Goal: Transaction & Acquisition: Purchase product/service

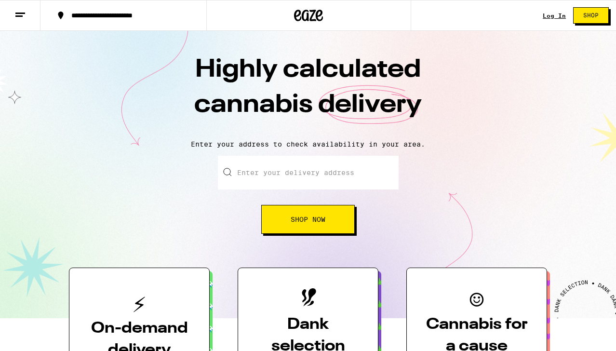
click at [300, 220] on span "Shop Now" at bounding box center [308, 219] width 35 height 7
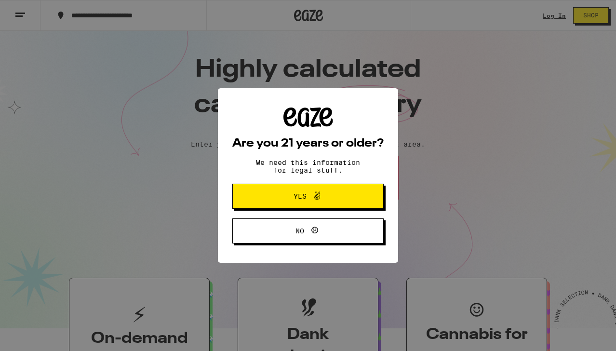
click at [343, 199] on span "Yes" at bounding box center [307, 196] width 73 height 13
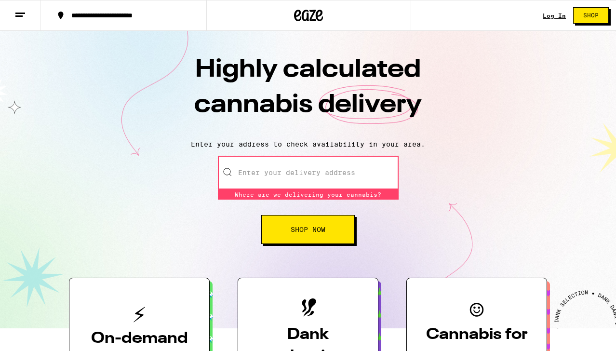
click at [558, 16] on link "Log In" at bounding box center [554, 16] width 23 height 6
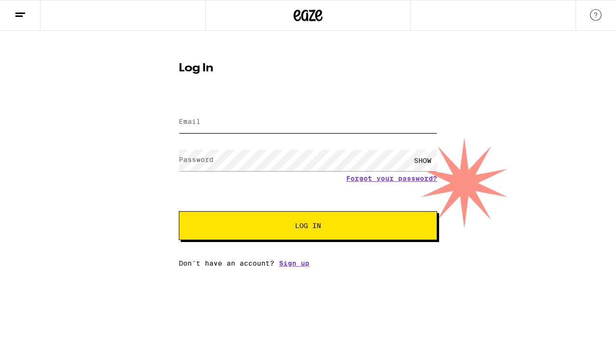
click at [311, 120] on input "Email" at bounding box center [308, 122] width 258 height 22
type input "u"
type input "[EMAIL_ADDRESS][DOMAIN_NAME]"
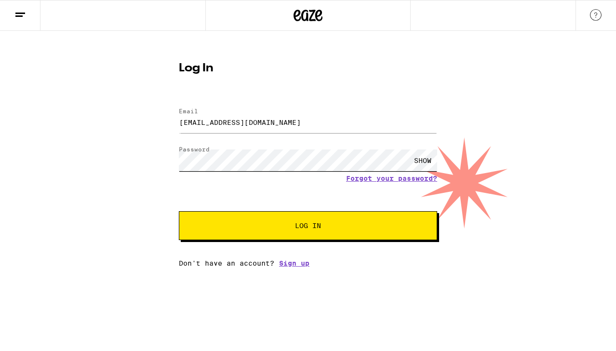
click at [179, 211] on button "Log In" at bounding box center [308, 225] width 258 height 29
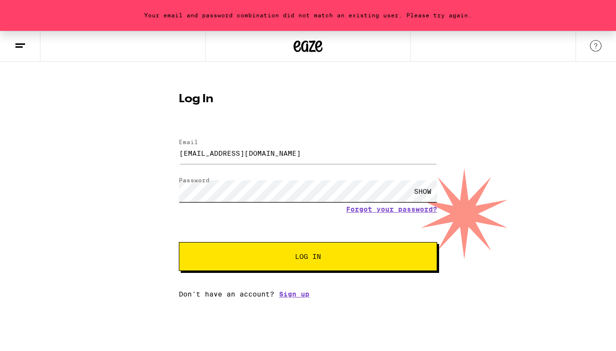
click at [179, 242] on button "Log In" at bounding box center [308, 256] width 258 height 29
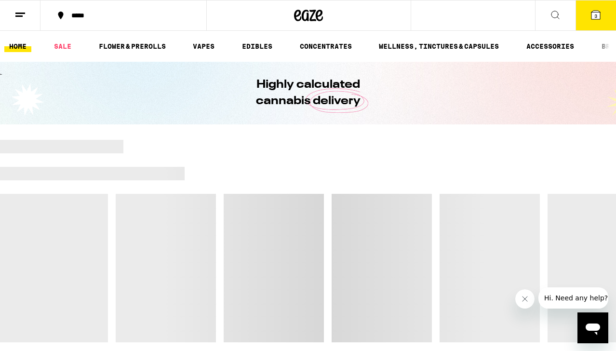
click at [26, 21] on button at bounding box center [20, 15] width 40 height 30
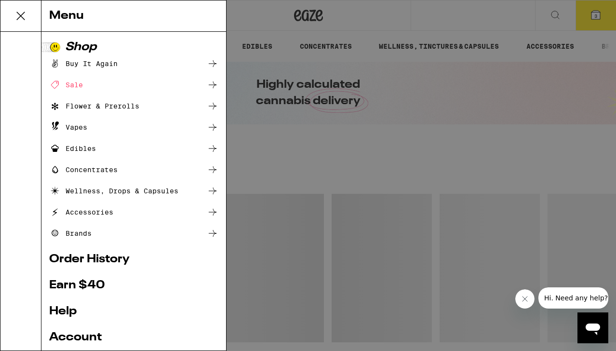
click at [101, 259] on link "Order History" at bounding box center [133, 259] width 169 height 12
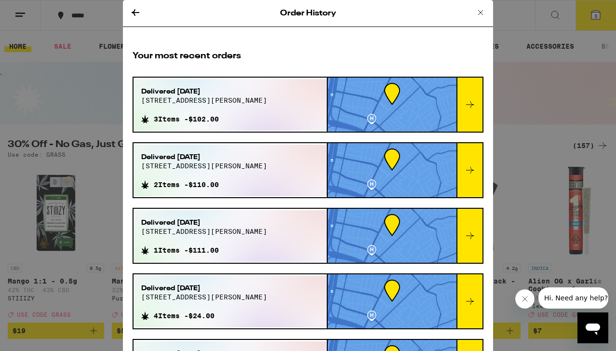
click at [479, 16] on icon at bounding box center [481, 13] width 12 height 12
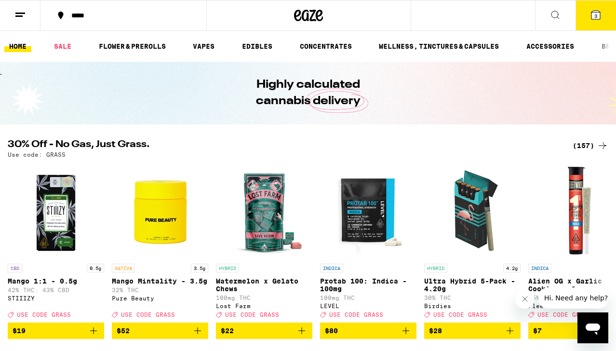
click at [593, 146] on div "(157)" at bounding box center [590, 146] width 36 height 12
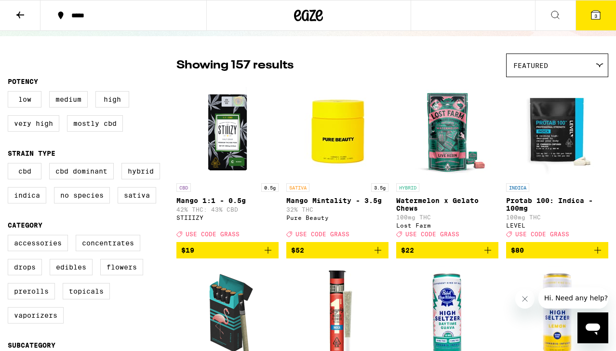
scroll to position [58, 0]
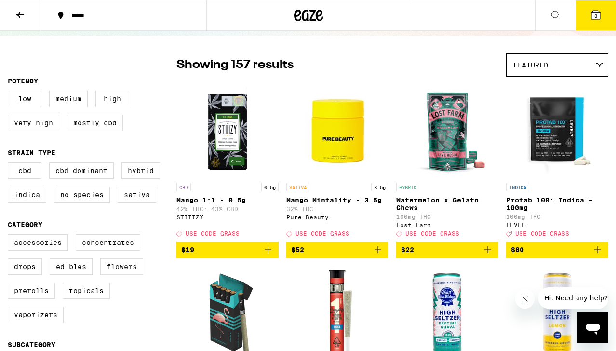
click at [114, 275] on label "Flowers" at bounding box center [121, 266] width 43 height 16
click at [10, 236] on input "Flowers" at bounding box center [10, 236] width 0 height 0
checkbox input "true"
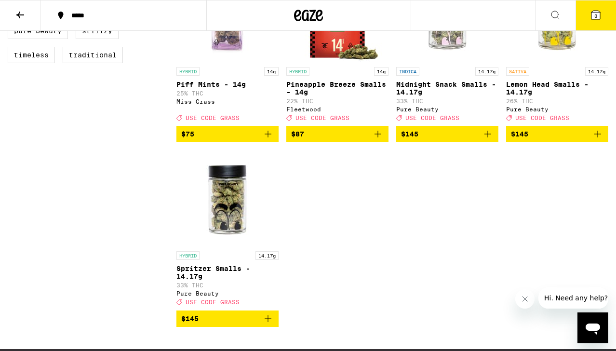
scroll to position [924, 0]
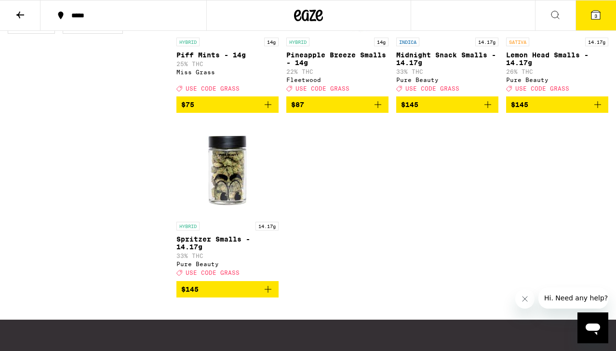
click at [224, 197] on img "Open page for Spritzer Smalls - 14.17g from Pure Beauty" at bounding box center [227, 168] width 96 height 96
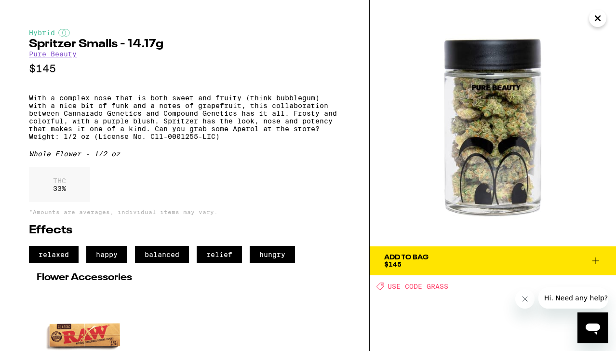
click at [595, 19] on icon "Close" at bounding box center [598, 18] width 12 height 14
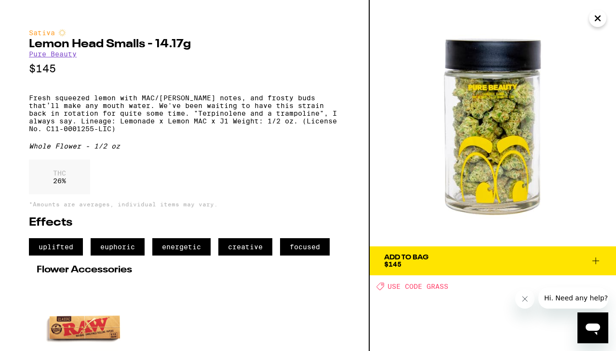
click at [474, 263] on span "Add To Bag $145" at bounding box center [492, 260] width 217 height 13
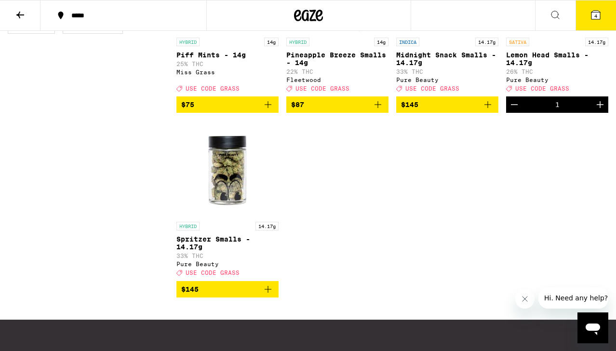
click at [597, 11] on icon at bounding box center [595, 15] width 9 height 9
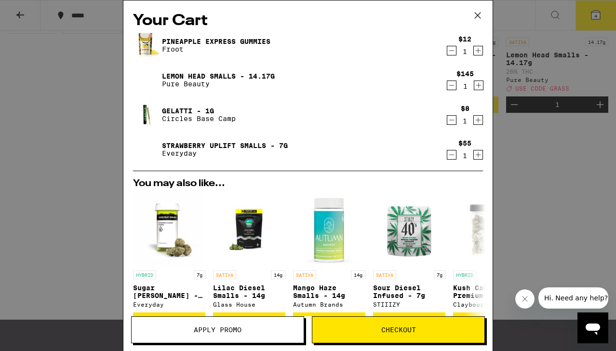
click at [452, 49] on icon "Decrement" at bounding box center [451, 51] width 9 height 12
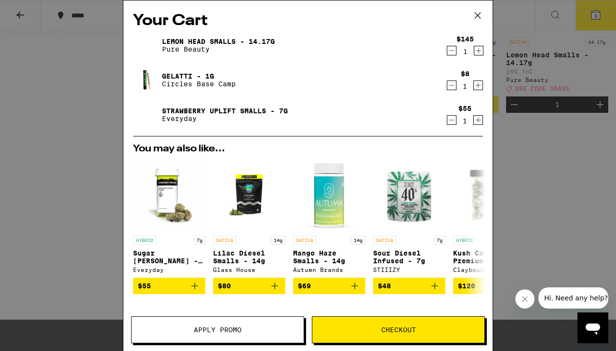
click at [451, 82] on icon "Decrement" at bounding box center [451, 86] width 9 height 12
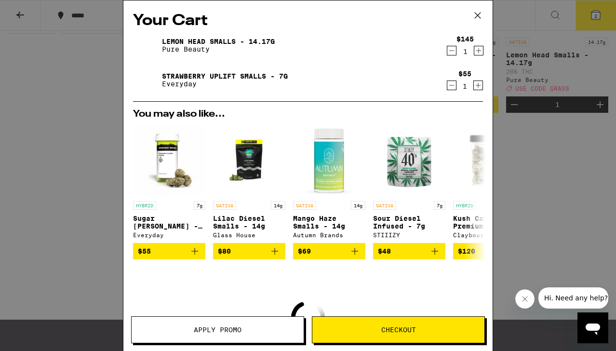
click at [449, 84] on icon "Decrement" at bounding box center [451, 86] width 9 height 12
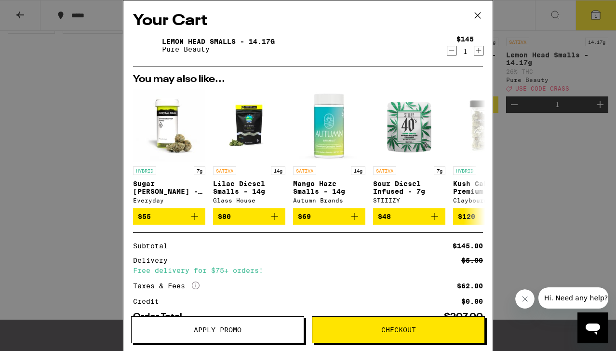
click at [248, 332] on span "Apply Promo" at bounding box center [218, 329] width 172 height 7
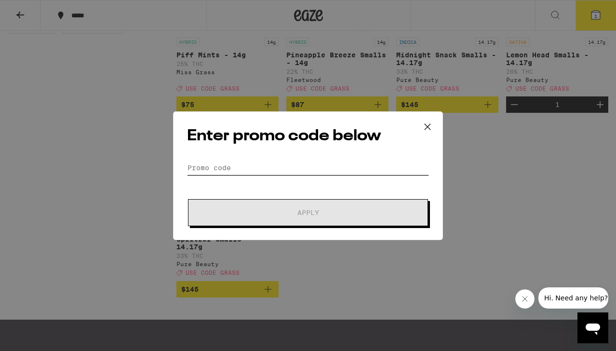
click at [202, 167] on input "Promo Code" at bounding box center [308, 167] width 242 height 14
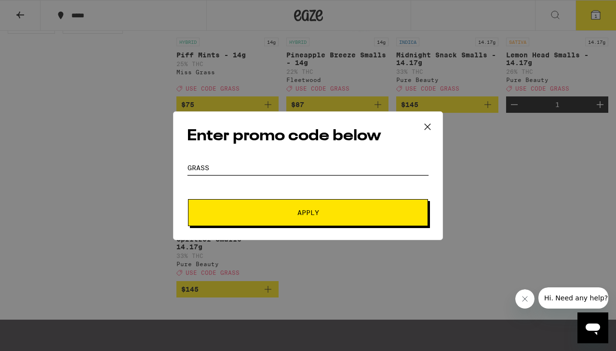
type input "grass"
click at [196, 209] on button "Apply" at bounding box center [308, 212] width 240 height 27
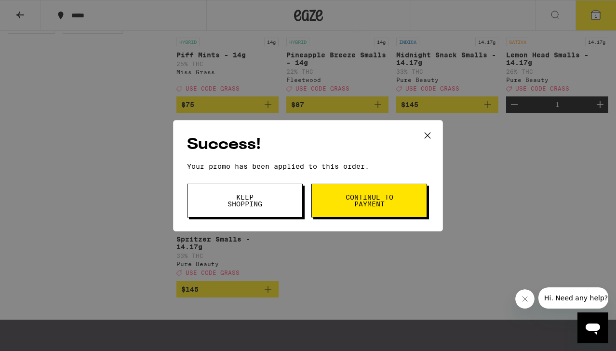
click at [234, 196] on span "Keep Shopping" at bounding box center [244, 200] width 49 height 13
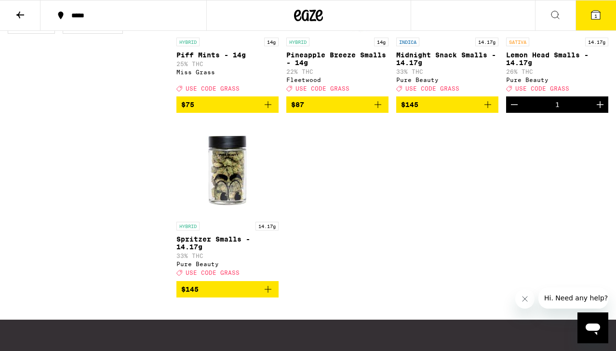
click at [595, 18] on span "1" at bounding box center [595, 16] width 3 height 6
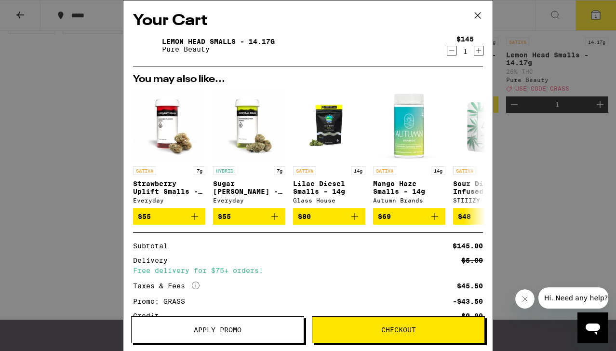
click at [228, 36] on div "Lemon Head Smalls - 14.17g Pure Beauty" at bounding box center [289, 45] width 313 height 27
click at [228, 43] on link "Lemon Head Smalls - 14.17g" at bounding box center [218, 42] width 113 height 8
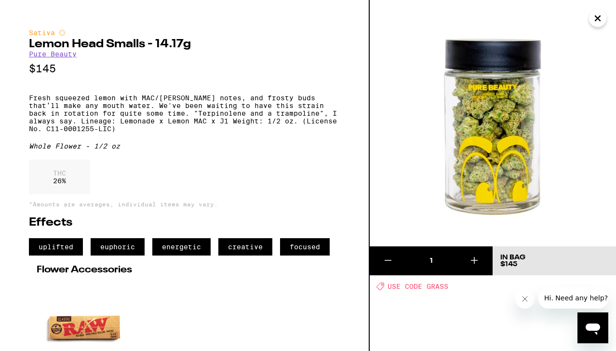
click at [595, 21] on icon "Close" at bounding box center [597, 18] width 5 height 5
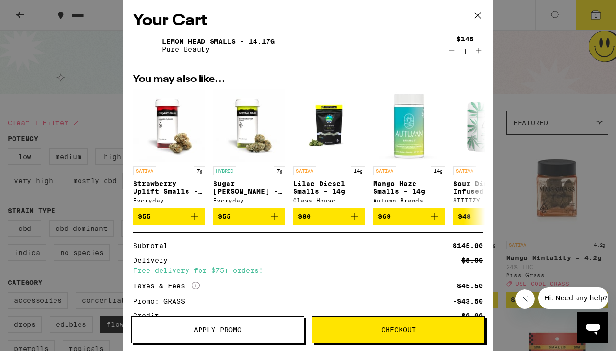
click at [453, 56] on icon "Decrement" at bounding box center [451, 51] width 9 height 12
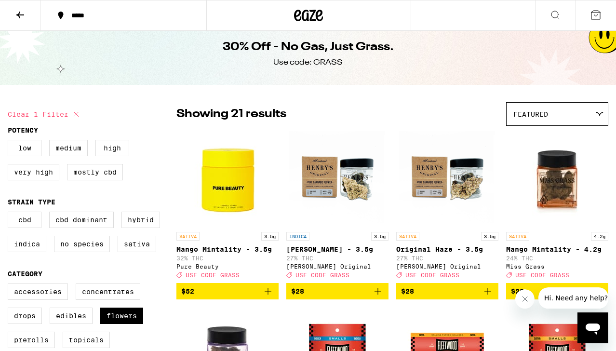
scroll to position [11, 0]
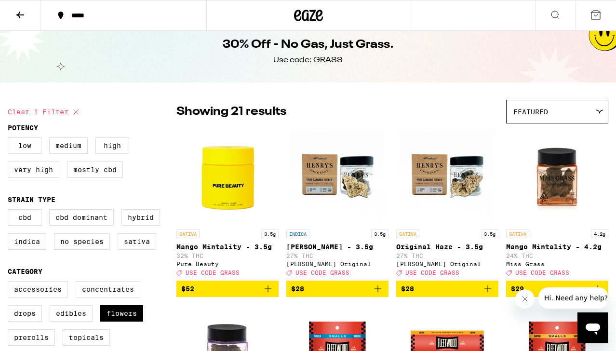
click at [22, 10] on icon at bounding box center [20, 15] width 12 height 12
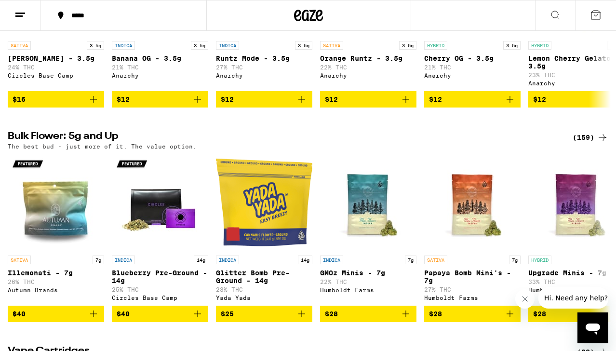
scroll to position [1338, 0]
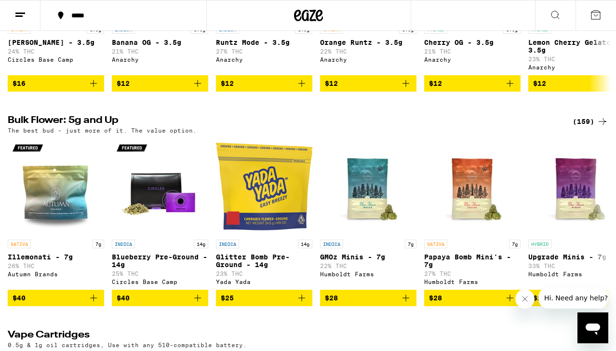
click at [589, 127] on div "(159)" at bounding box center [590, 122] width 36 height 12
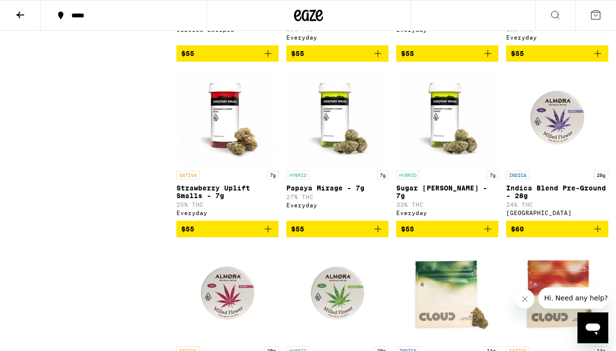
scroll to position [3049, 0]
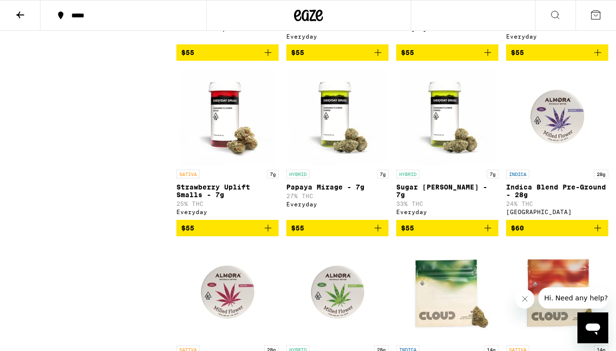
click at [438, 165] on img "Open page for Sugar Rush Smalls - 7g from Everyday" at bounding box center [447, 116] width 96 height 96
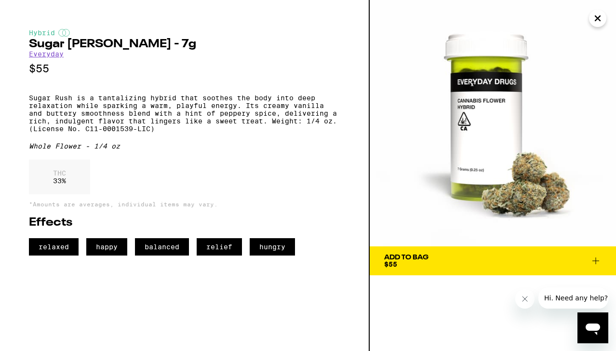
click at [441, 261] on span "Add To Bag $55" at bounding box center [492, 260] width 217 height 13
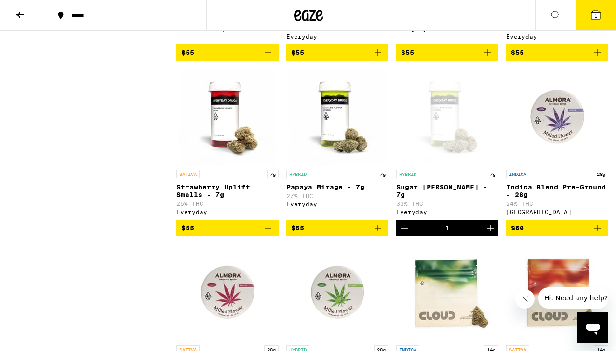
click at [597, 14] on span "1" at bounding box center [595, 16] width 3 height 6
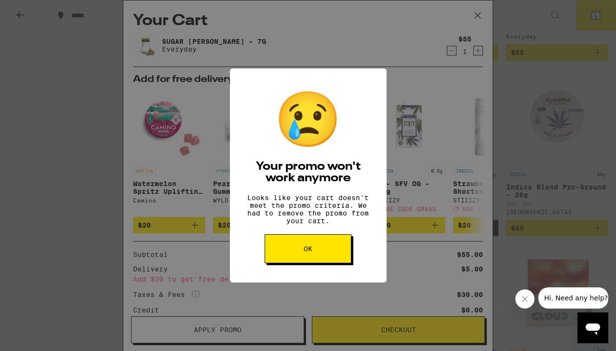
click at [313, 240] on div "😢 Your promo won't work anymore Looks like your cart doesn't meet the promo cri…" at bounding box center [308, 175] width 157 height 214
click at [312, 245] on button "OK" at bounding box center [308, 248] width 87 height 29
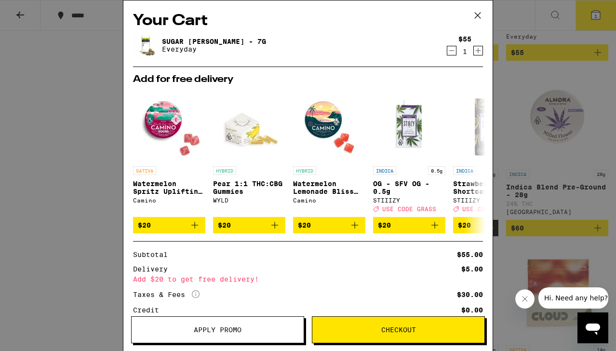
click at [535, 186] on div "Your Cart Sugar [PERSON_NAME] - 7g Everyday $55 1 Add for free delivery SATIVA …" at bounding box center [308, 175] width 616 height 351
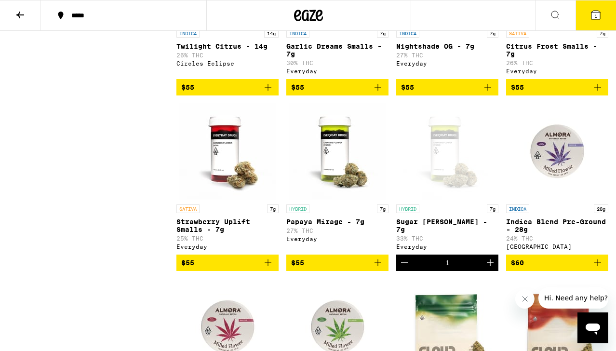
scroll to position [3067, 0]
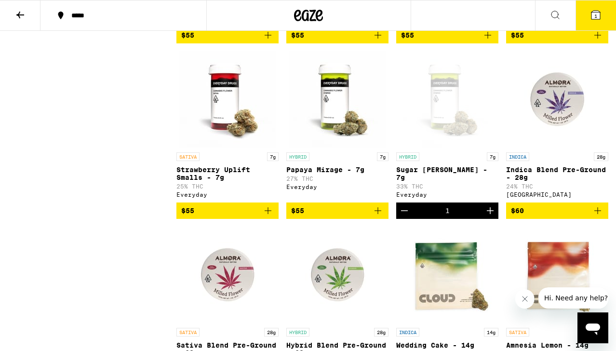
click at [241, 147] on img "Open page for Strawberry Uplift Smalls - 7g from Everyday" at bounding box center [227, 99] width 96 height 96
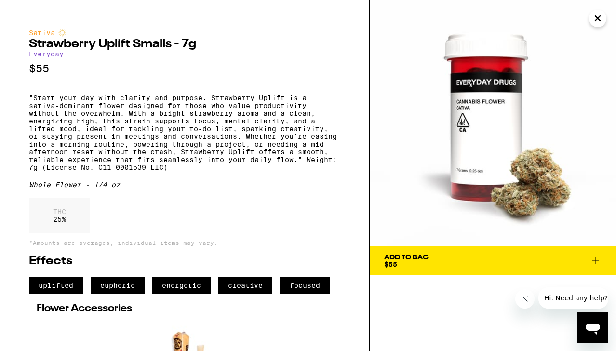
click at [526, 260] on span "Add To Bag $55" at bounding box center [492, 260] width 217 height 13
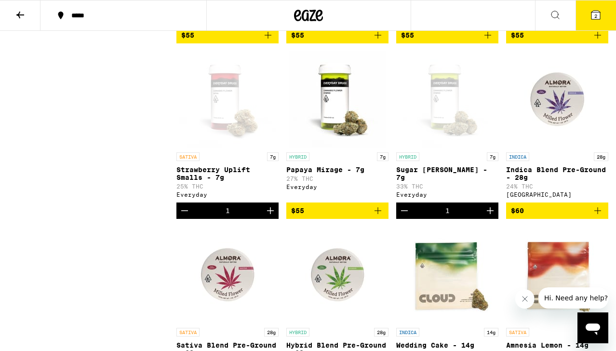
click at [598, 18] on icon at bounding box center [595, 15] width 9 height 9
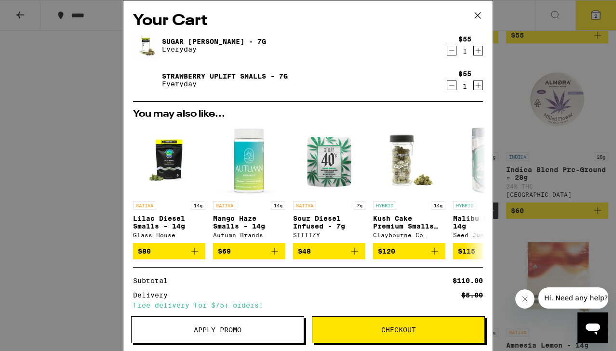
click at [449, 83] on icon "Decrement" at bounding box center [451, 86] width 9 height 12
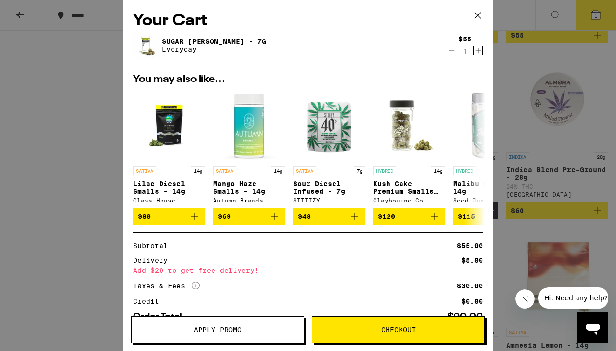
click at [449, 50] on icon "Decrement" at bounding box center [451, 51] width 9 height 12
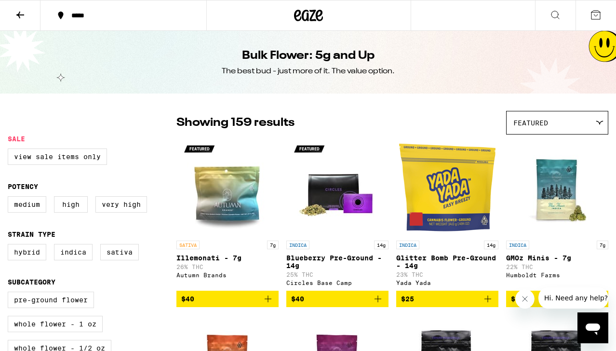
click at [21, 16] on icon at bounding box center [20, 15] width 12 height 12
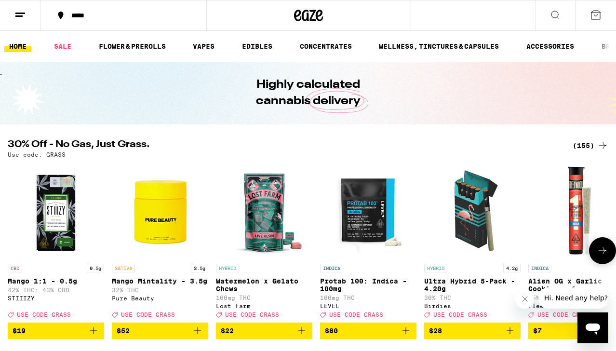
scroll to position [0, 0]
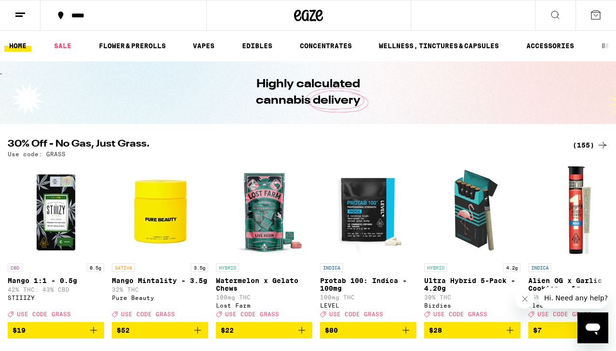
click at [594, 146] on div "(155)" at bounding box center [590, 145] width 36 height 12
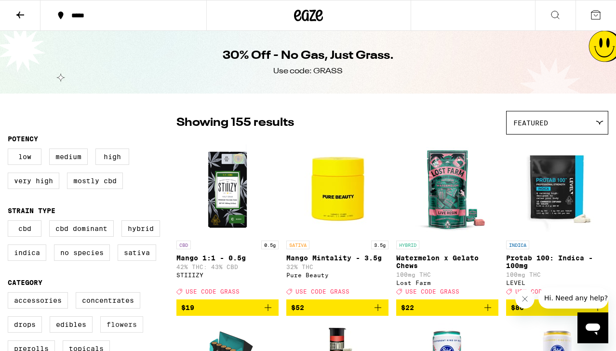
click at [127, 332] on label "Flowers" at bounding box center [121, 324] width 43 height 16
click at [10, 294] on input "Flowers" at bounding box center [10, 293] width 0 height 0
checkbox input "true"
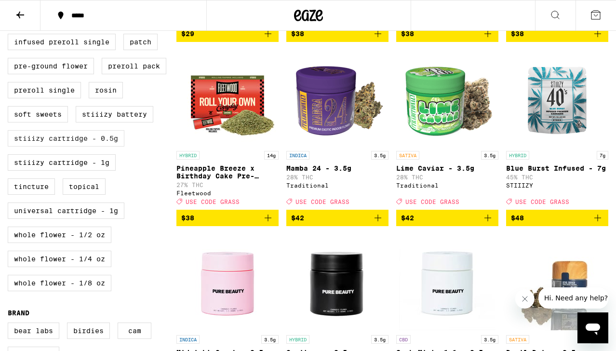
scroll to position [506, 0]
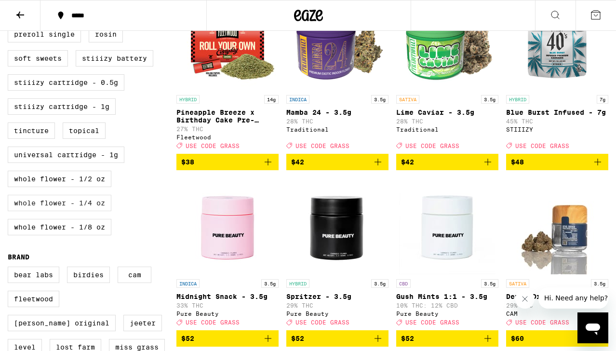
click at [90, 211] on label "Whole Flower - 1/4 oz" at bounding box center [60, 203] width 104 height 16
checkbox input "true"
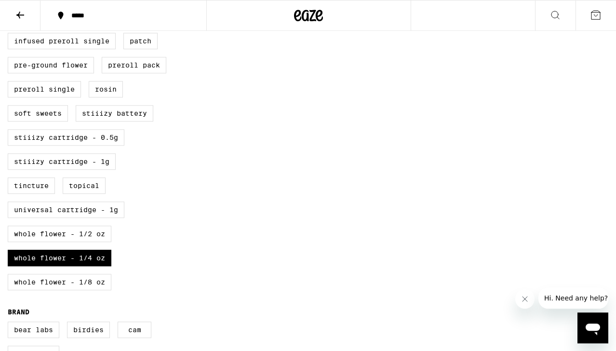
scroll to position [508, 0]
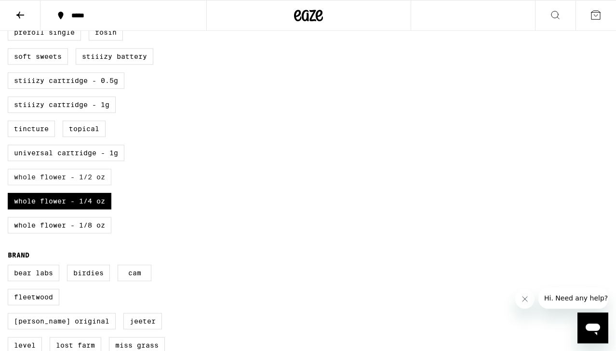
click at [88, 185] on label "Whole Flower - 1/2 oz" at bounding box center [60, 177] width 104 height 16
checkbox input "true"
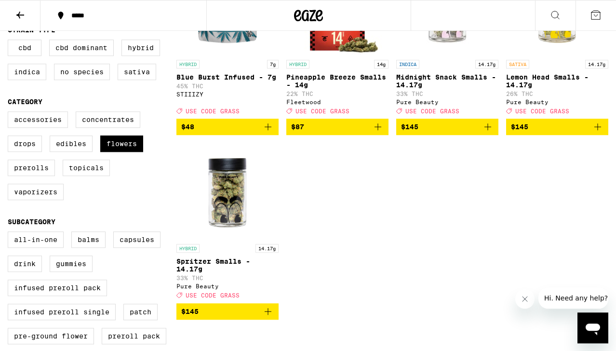
scroll to position [201, 0]
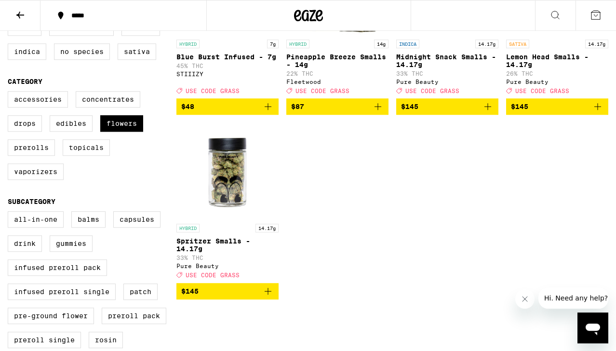
click at [231, 189] on img "Open page for Spritzer Smalls - 14.17g from Pure Beauty" at bounding box center [227, 170] width 96 height 96
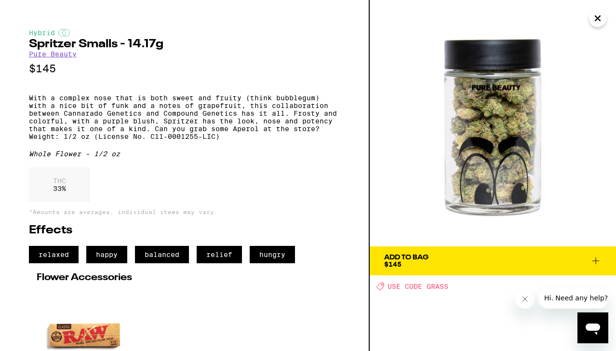
click at [599, 18] on icon "Close" at bounding box center [598, 18] width 12 height 14
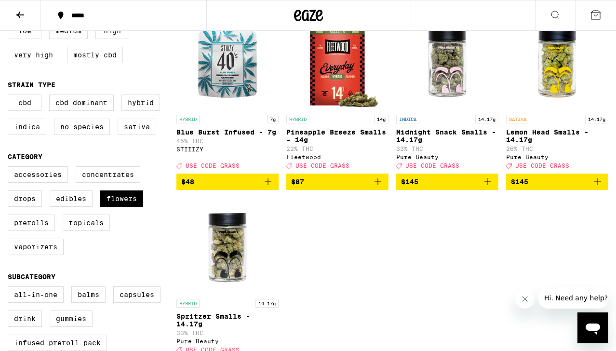
scroll to position [93, 0]
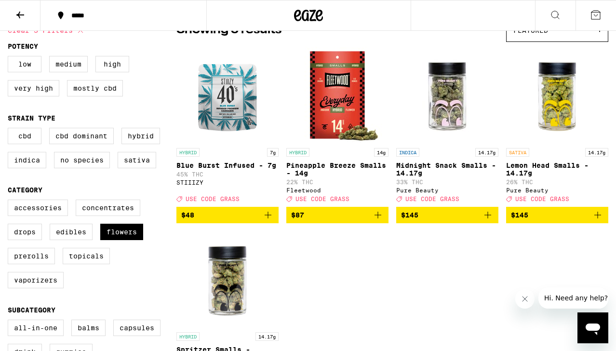
click at [562, 92] on img "Open page for Lemon Head Smalls - 14.17g from Pure Beauty" at bounding box center [557, 95] width 96 height 96
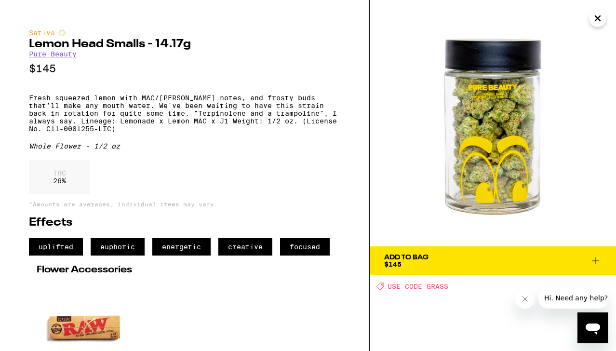
click at [502, 256] on span "Add To Bag $145" at bounding box center [492, 260] width 217 height 13
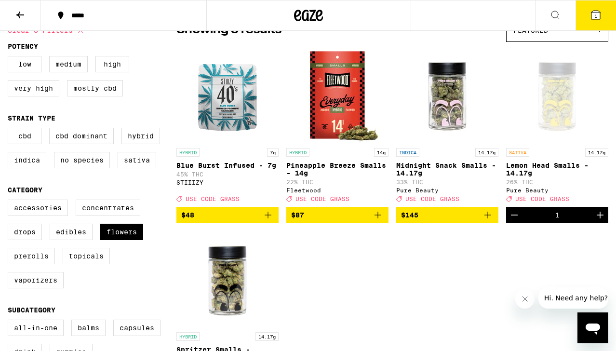
click at [592, 22] on button "1" at bounding box center [595, 15] width 40 height 30
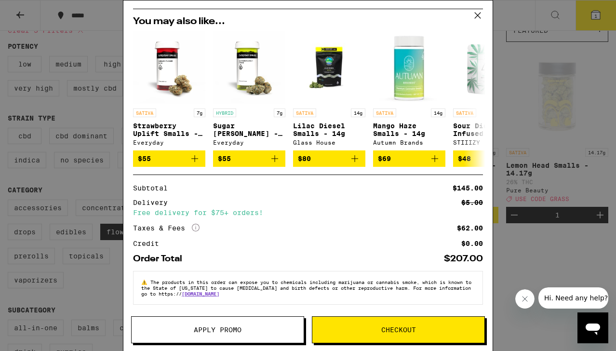
scroll to position [66, 0]
click at [243, 335] on button "Apply Promo" at bounding box center [217, 329] width 173 height 27
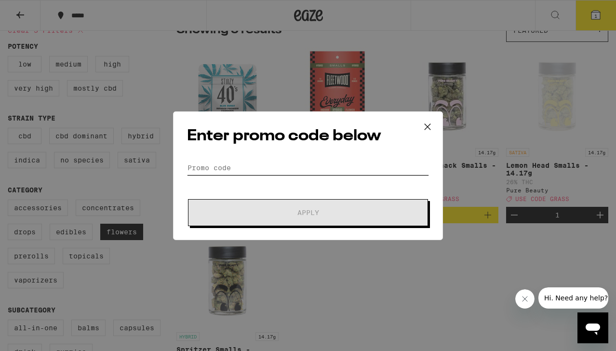
click at [295, 165] on input "Promo Code" at bounding box center [308, 167] width 242 height 14
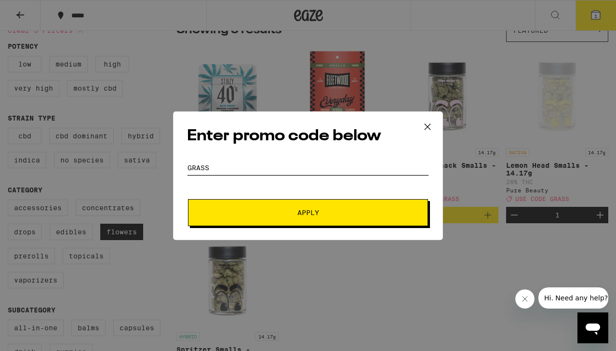
type input "grass"
click at [306, 221] on button "Apply" at bounding box center [308, 212] width 240 height 27
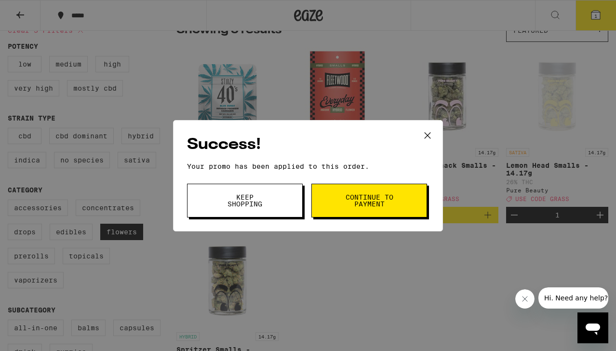
click at [265, 203] on span "Keep Shopping" at bounding box center [244, 200] width 49 height 13
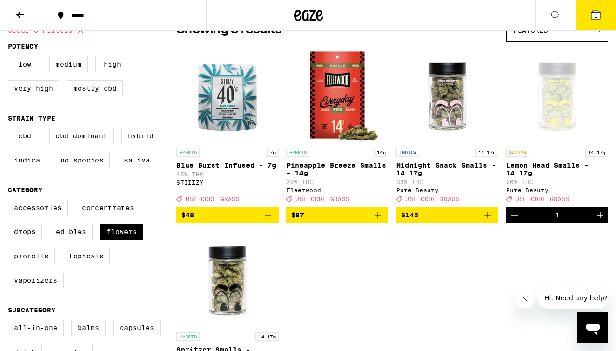
click at [425, 128] on img "Open page for Midnight Snack Smalls - 14.17g from Pure Beauty" at bounding box center [447, 95] width 96 height 96
click at [228, 274] on img "Open page for Spritzer Smalls - 14.17g from Pure Beauty" at bounding box center [227, 279] width 96 height 96
click at [556, 114] on div "Open page for Lemon Head Smalls - 14.17g from Pure Beauty" at bounding box center [557, 95] width 96 height 96
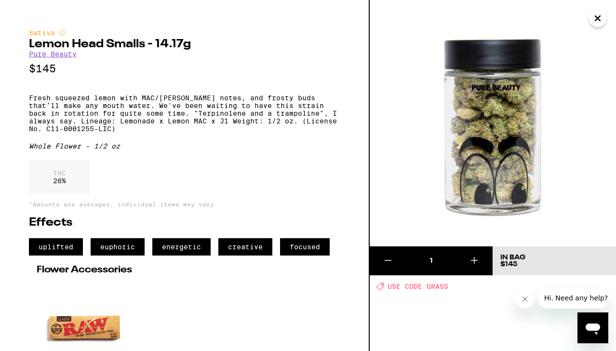
click at [597, 22] on icon "Close" at bounding box center [598, 18] width 12 height 14
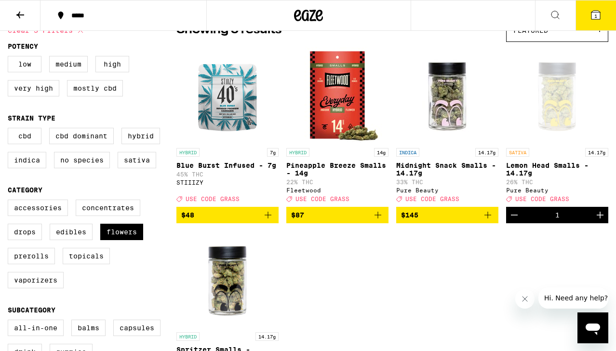
click at [597, 22] on button "1" at bounding box center [595, 15] width 40 height 30
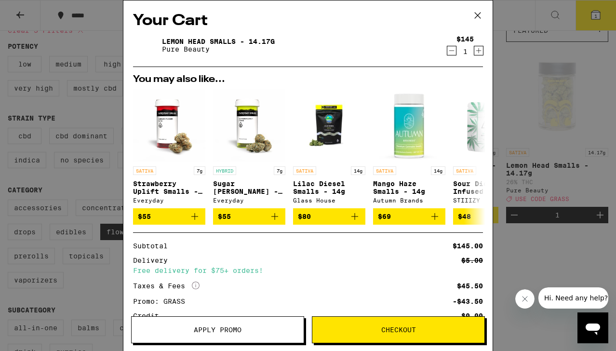
scroll to position [1, 0]
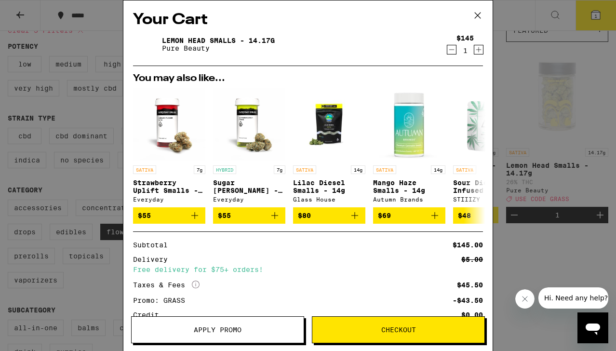
click at [213, 39] on link "Lemon Head Smalls - 14.17g" at bounding box center [218, 41] width 113 height 8
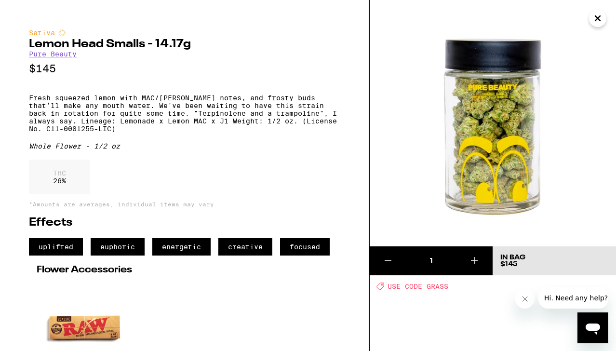
click at [601, 16] on icon "Close" at bounding box center [598, 18] width 12 height 14
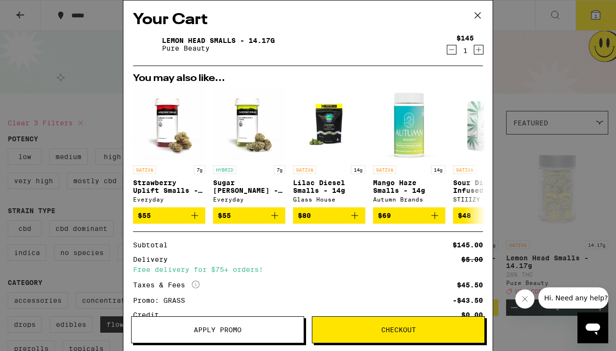
click at [30, 27] on div "Your Cart Lemon Head Smalls - 14.17g Pure Beauty $145 1 You may also like... SA…" at bounding box center [308, 175] width 616 height 351
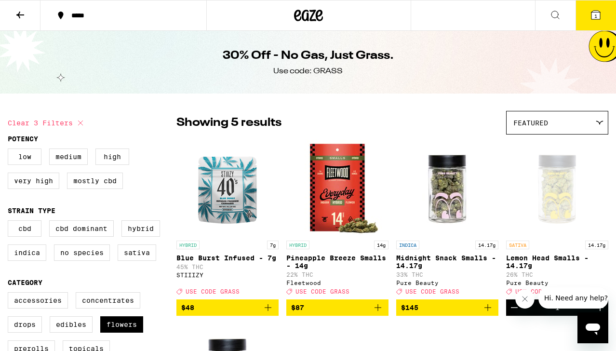
click at [23, 16] on icon at bounding box center [20, 15] width 12 height 12
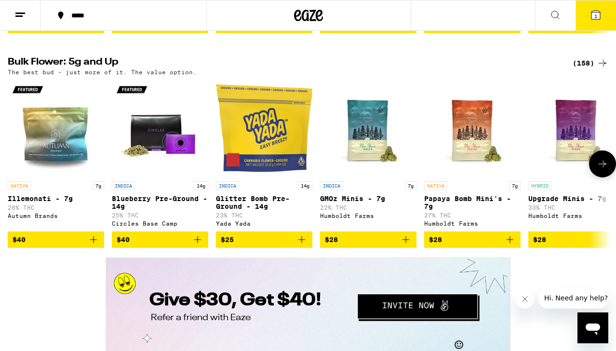
scroll to position [1370, 0]
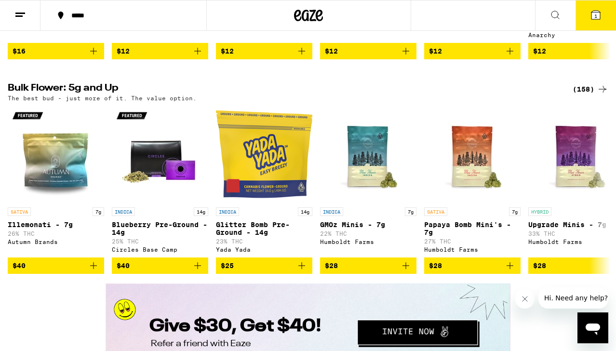
click at [578, 95] on div "(158)" at bounding box center [590, 89] width 36 height 12
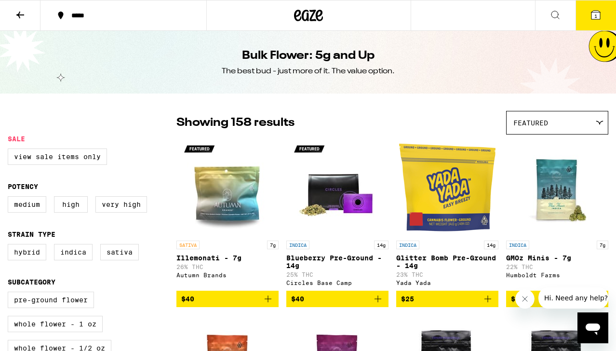
scroll to position [152, 0]
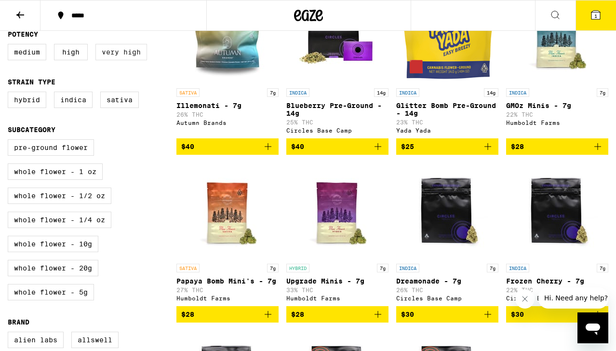
click at [120, 60] on label "Very High" at bounding box center [121, 52] width 52 height 16
click at [10, 46] on input "Very High" at bounding box center [10, 45] width 0 height 0
checkbox input "true"
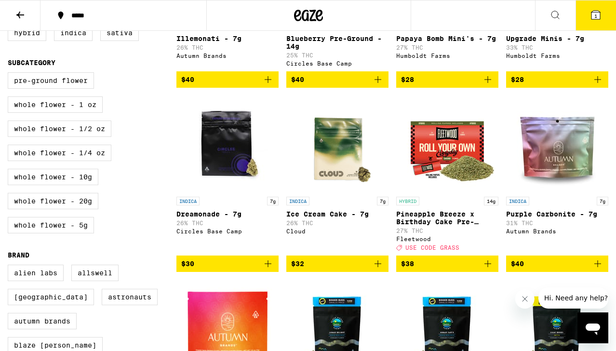
scroll to position [213, 0]
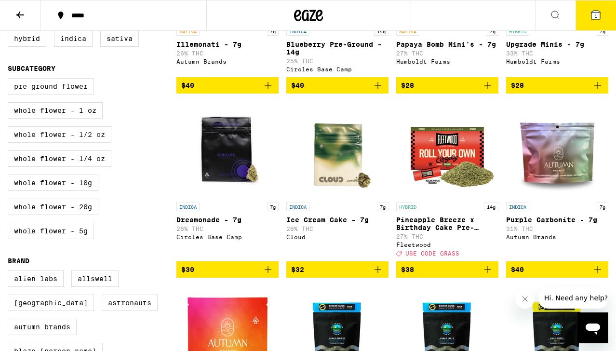
click at [76, 143] on label "Whole Flower - 1/2 oz" at bounding box center [60, 134] width 104 height 16
click at [10, 80] on input "Whole Flower - 1/2 oz" at bounding box center [10, 80] width 0 height 0
checkbox input "true"
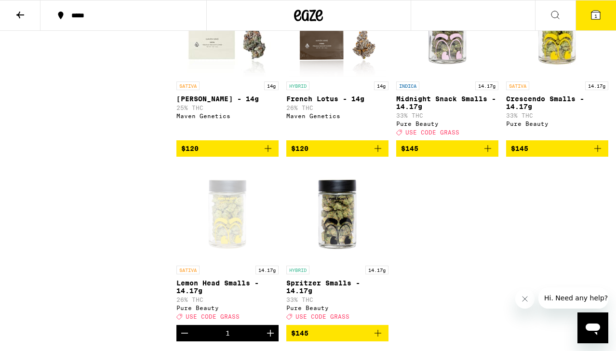
scroll to position [1203, 0]
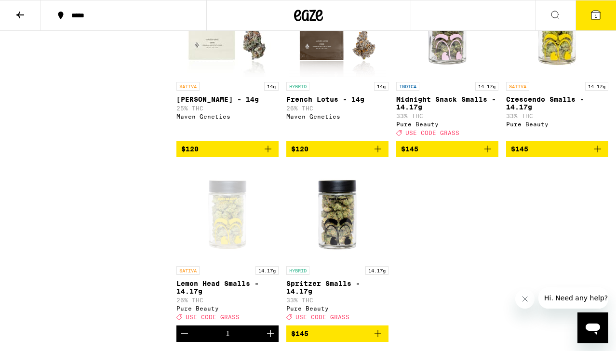
click at [556, 112] on link "SATIVA 14.17g Crescendo Smalls - 14.17g 33% THC Pure Beauty" at bounding box center [557, 61] width 102 height 160
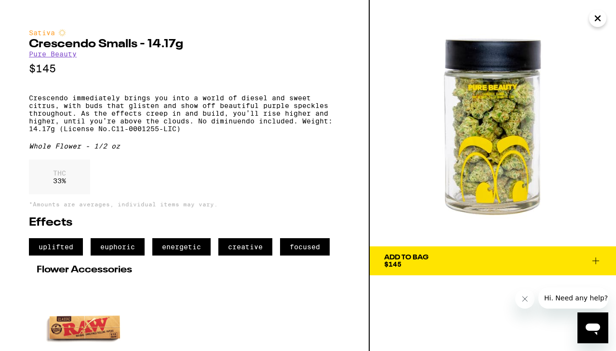
scroll to position [98, 0]
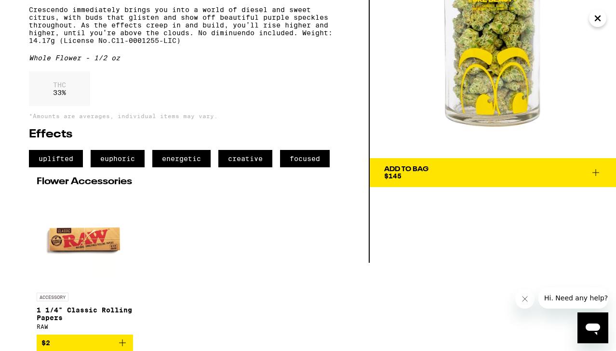
click at [416, 166] on div "Add To Bag" at bounding box center [406, 169] width 44 height 7
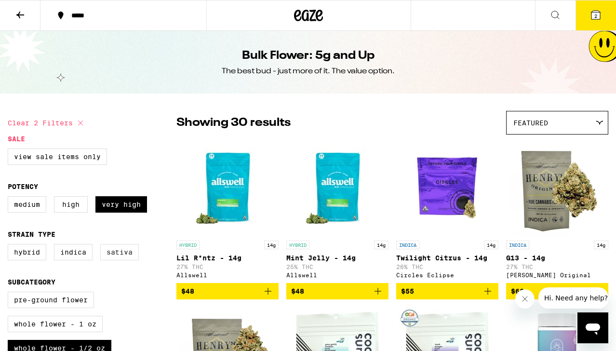
click at [113, 256] on label "Sativa" at bounding box center [119, 252] width 39 height 16
click at [10, 246] on input "Sativa" at bounding box center [10, 245] width 0 height 0
checkbox input "true"
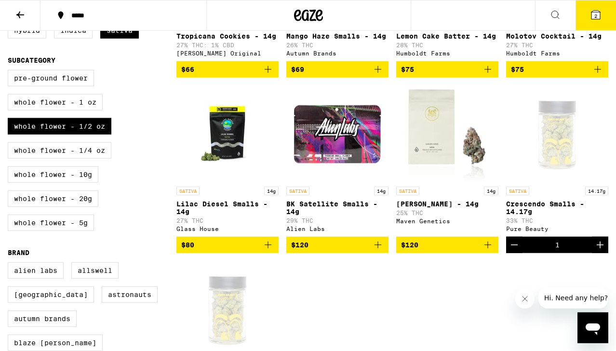
scroll to position [209, 0]
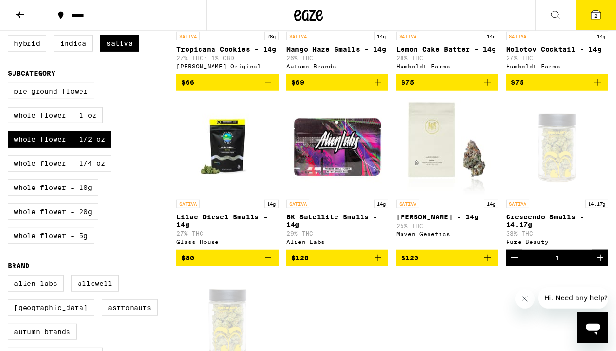
click at [592, 14] on icon at bounding box center [595, 15] width 9 height 9
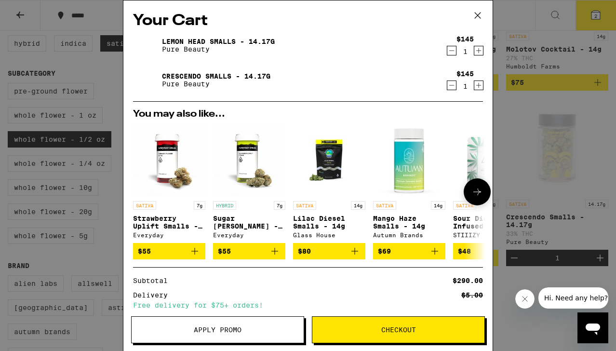
scroll to position [115, 0]
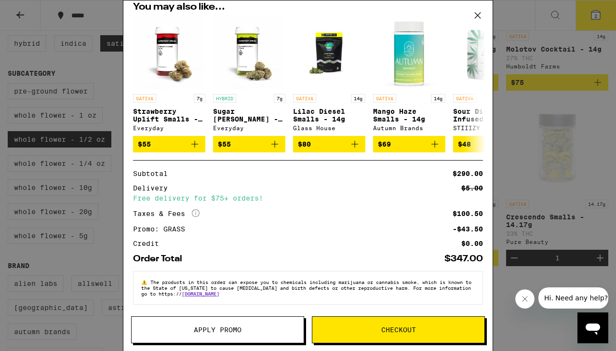
click at [597, 18] on div "Your Cart Lemon Head Smalls - 14.17g Pure Beauty $145 1 Crescendo Smalls - 14.1…" at bounding box center [308, 175] width 616 height 351
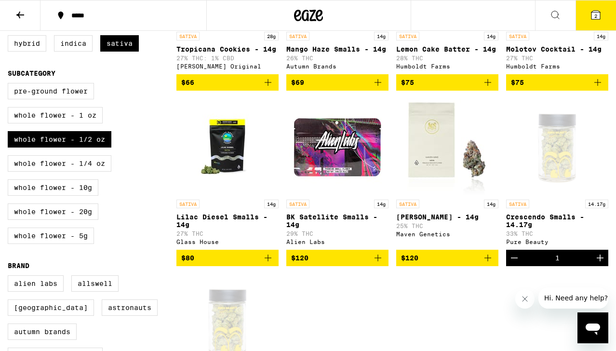
click at [597, 18] on span "2" at bounding box center [595, 16] width 3 height 6
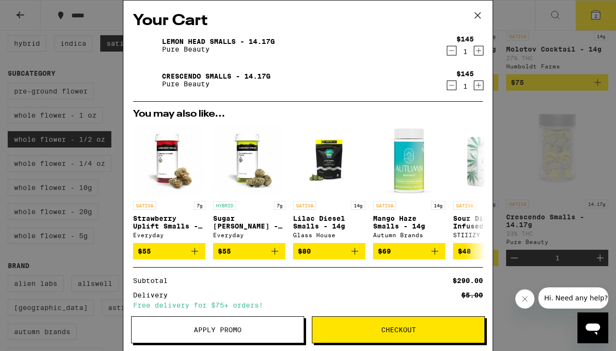
click at [449, 51] on icon "Decrement" at bounding box center [451, 51] width 9 height 12
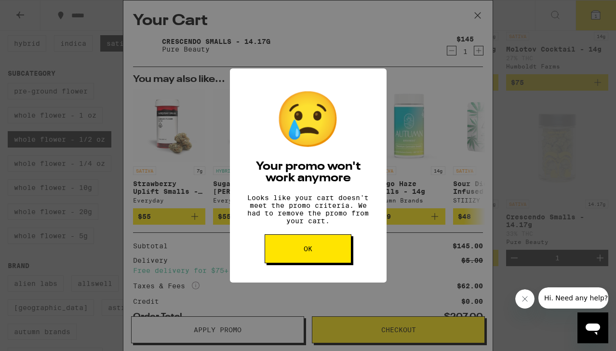
click at [293, 257] on button "OK" at bounding box center [308, 248] width 87 height 29
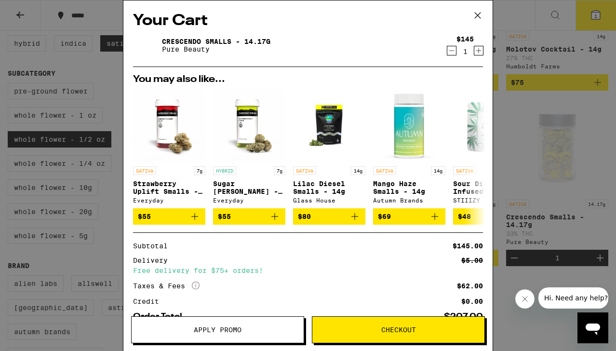
scroll to position [66, 0]
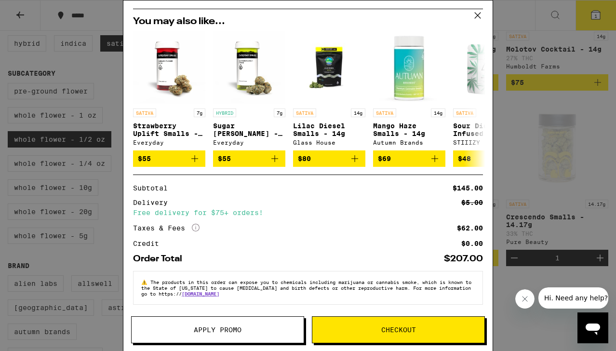
click at [478, 13] on icon at bounding box center [477, 15] width 14 height 14
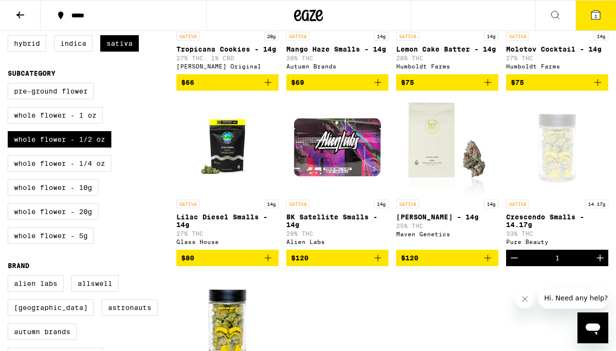
scroll to position [66, 0]
click at [515, 264] on icon "Decrement" at bounding box center [514, 258] width 12 height 12
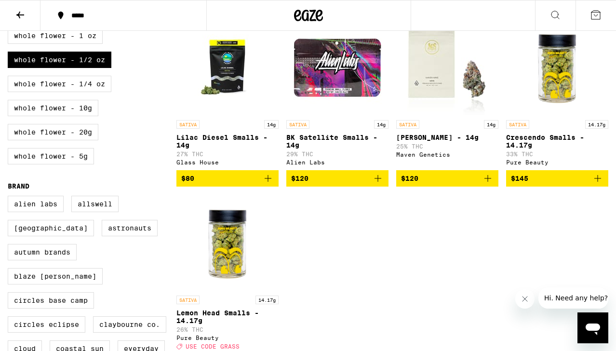
scroll to position [272, 0]
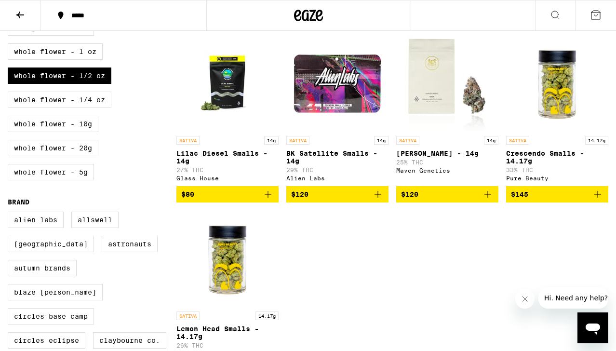
click at [542, 99] on img "Open page for Crescendo Smalls - 14.17g from Pure Beauty" at bounding box center [557, 83] width 96 height 96
click at [207, 255] on img "Open page for Lemon Head Smalls - 14.17g from Pure Beauty" at bounding box center [227, 258] width 96 height 96
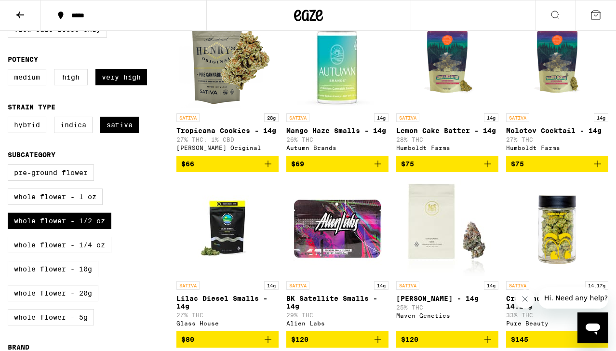
scroll to position [95, 0]
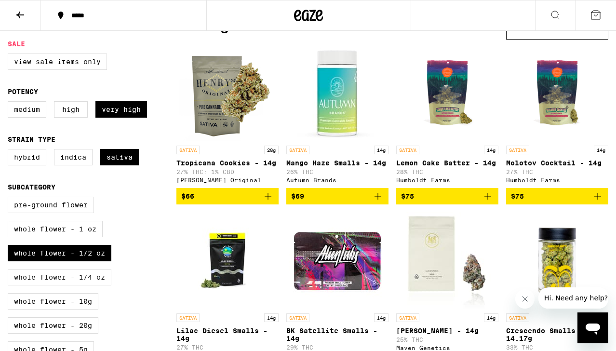
click at [76, 285] on label "Whole Flower - 1/4 oz" at bounding box center [60, 277] width 104 height 16
click at [10, 199] on input "Whole Flower - 1/4 oz" at bounding box center [10, 198] width 0 height 0
checkbox input "true"
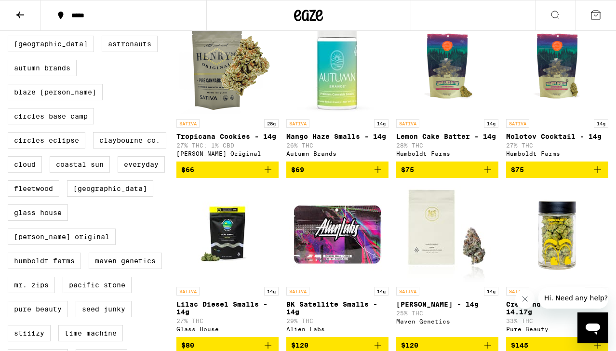
scroll to position [471, 0]
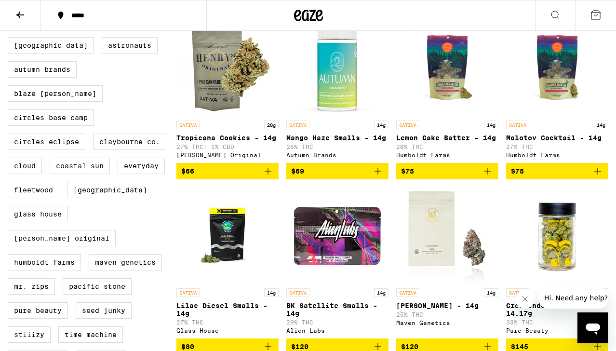
click at [217, 112] on img "Open page for Tropicana Cookies - 14g from Henry's Original" at bounding box center [227, 67] width 96 height 96
click at [182, 106] on img "Open page for Tropicana Cookies - 14g from Henry's Original" at bounding box center [227, 67] width 96 height 96
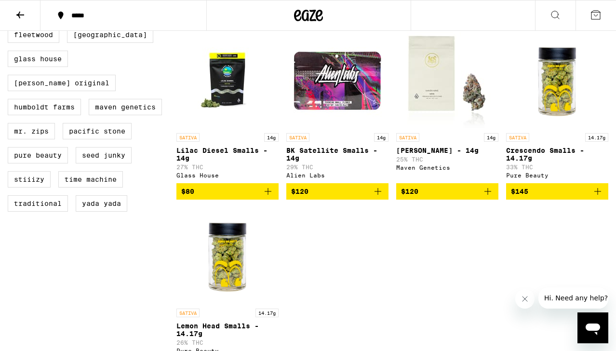
scroll to position [624, 0]
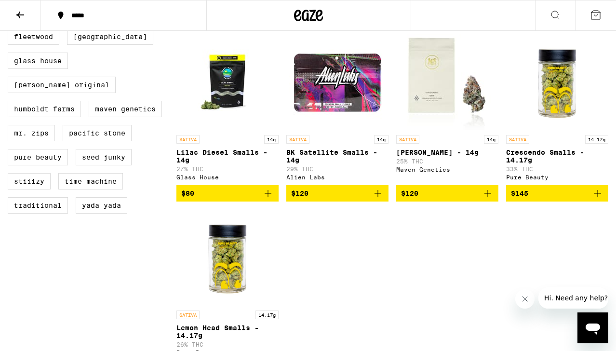
click at [569, 85] on img "Open page for Crescendo Smalls - 14.17g from Pure Beauty" at bounding box center [557, 82] width 96 height 96
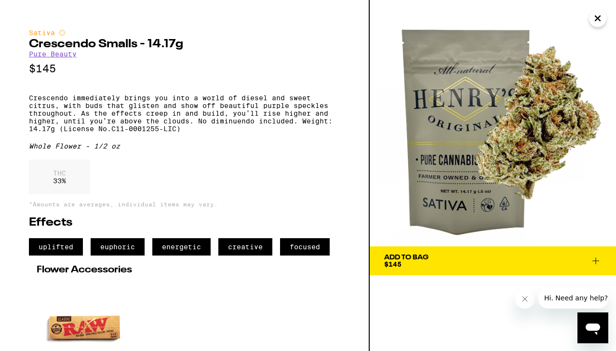
click at [604, 20] on button "Close" at bounding box center [597, 18] width 17 height 17
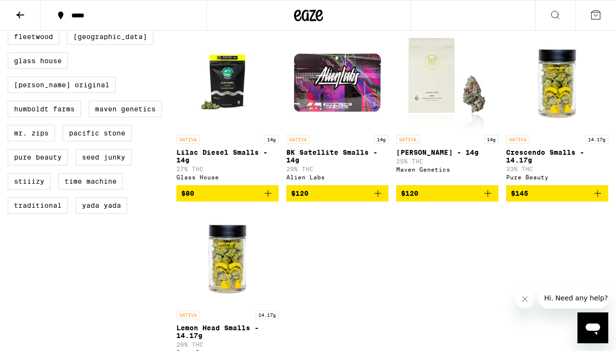
click at [572, 89] on img "Open page for Crescendo Smalls - 14.17g from Pure Beauty" at bounding box center [557, 82] width 96 height 96
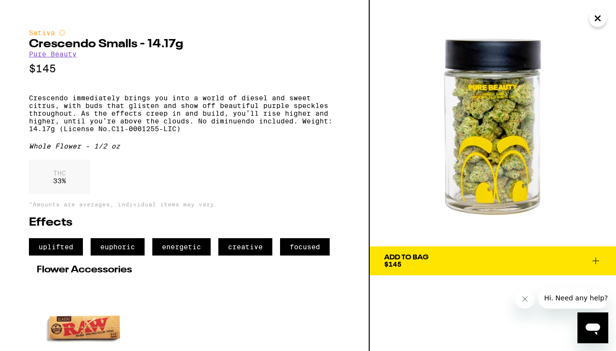
click at [600, 19] on icon "Close" at bounding box center [598, 18] width 12 height 14
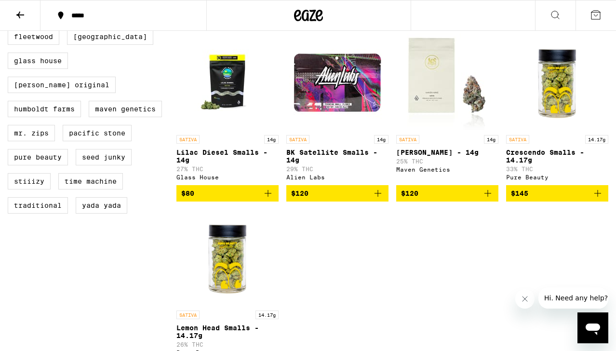
click at [219, 282] on img "Open page for Lemon Head Smalls - 14.17g from Pure Beauty" at bounding box center [227, 257] width 96 height 96
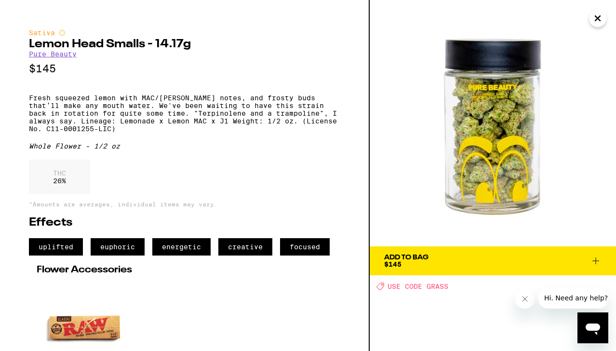
click at [592, 16] on icon "Close" at bounding box center [598, 18] width 12 height 14
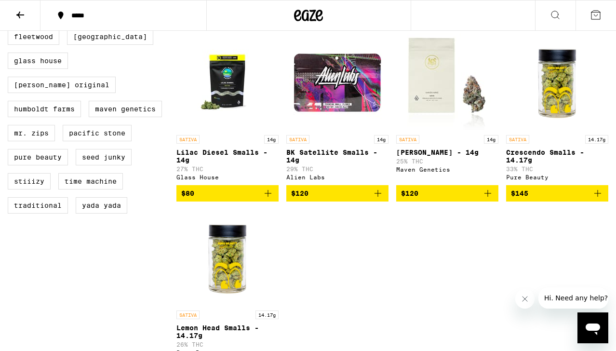
click at [252, 253] on img "Open page for Lemon Head Smalls - 14.17g from Pure Beauty" at bounding box center [227, 257] width 96 height 96
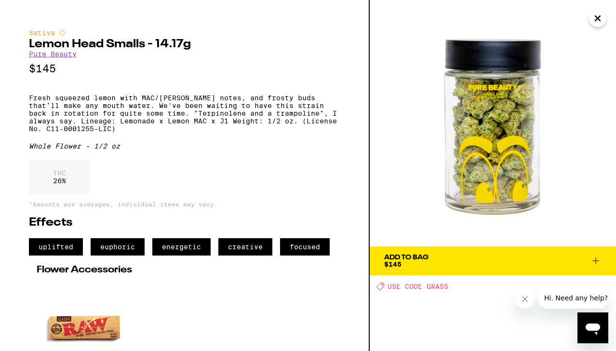
click at [425, 259] on div "Add To Bag" at bounding box center [406, 257] width 44 height 7
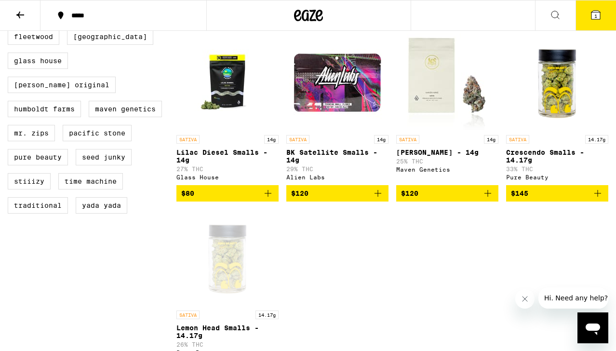
click at [594, 14] on icon at bounding box center [595, 15] width 9 height 9
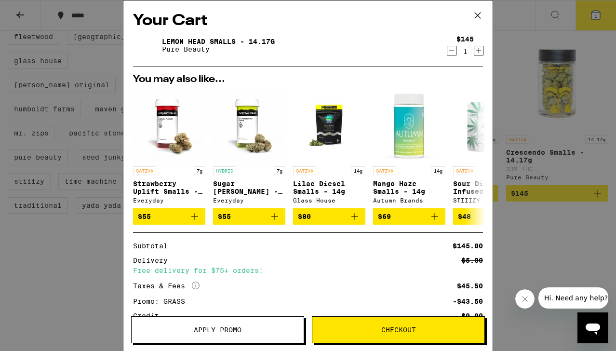
click at [229, 327] on span "Apply Promo" at bounding box center [218, 329] width 48 height 7
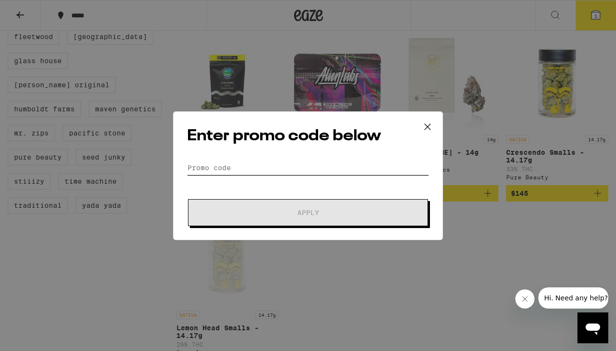
click at [237, 170] on input "Promo Code" at bounding box center [308, 167] width 242 height 14
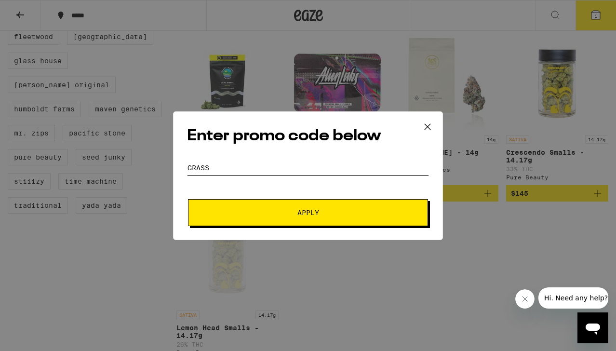
type input "grass"
click at [247, 213] on span "Apply" at bounding box center [307, 212] width 173 height 7
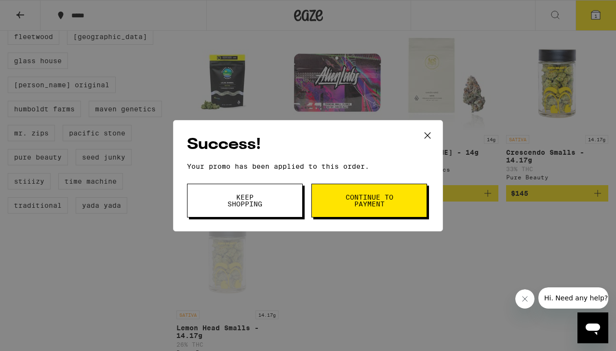
click at [247, 213] on button "Keep Shopping" at bounding box center [245, 201] width 116 height 34
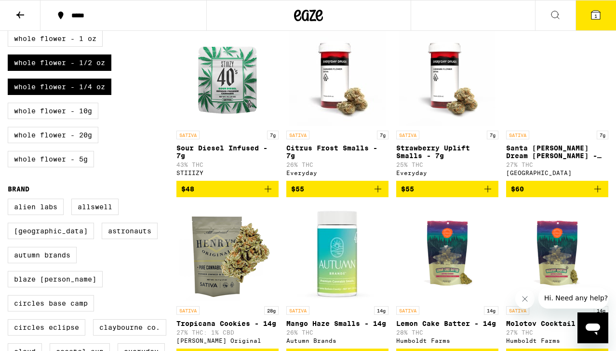
scroll to position [286, 0]
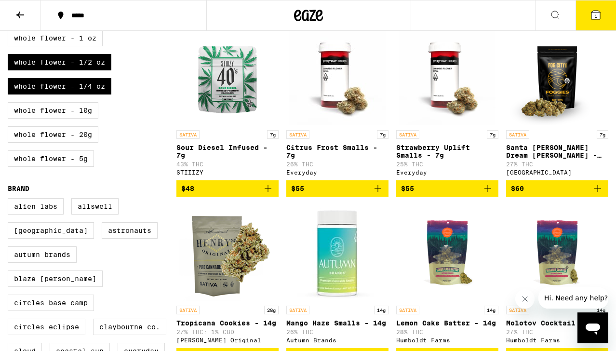
click at [378, 192] on icon "Add to bag" at bounding box center [377, 188] width 7 height 7
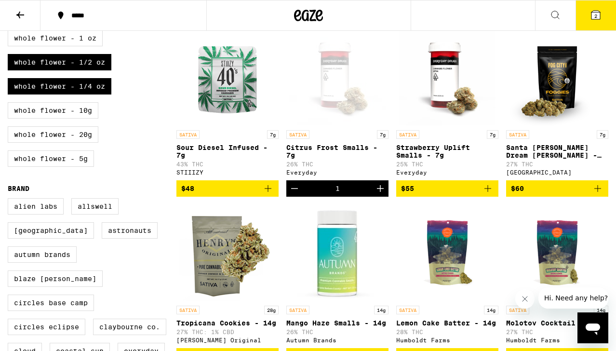
click at [595, 14] on span "2" at bounding box center [595, 16] width 3 height 6
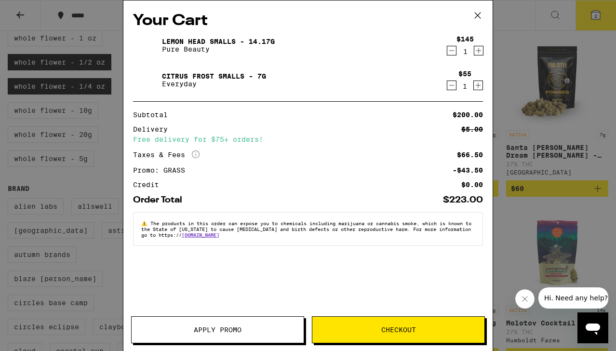
click at [450, 53] on icon "Decrement" at bounding box center [451, 51] width 9 height 12
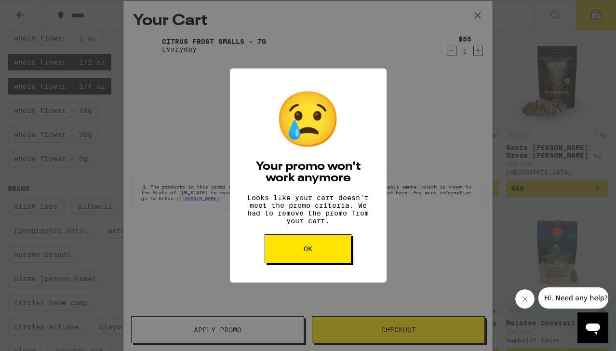
click at [288, 257] on button "OK" at bounding box center [308, 248] width 87 height 29
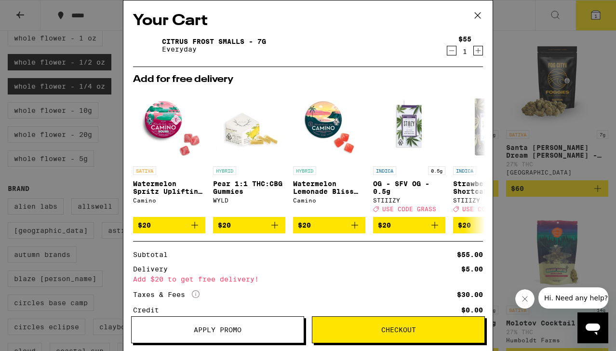
click at [476, 53] on icon "Increment" at bounding box center [478, 51] width 9 height 12
click at [450, 50] on icon "Decrement" at bounding box center [451, 51] width 9 height 12
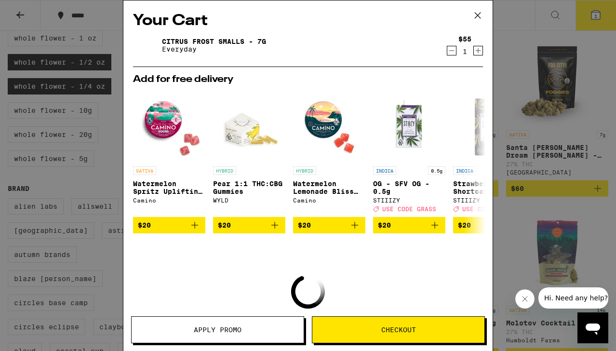
click at [450, 50] on icon "Decrement" at bounding box center [451, 51] width 9 height 12
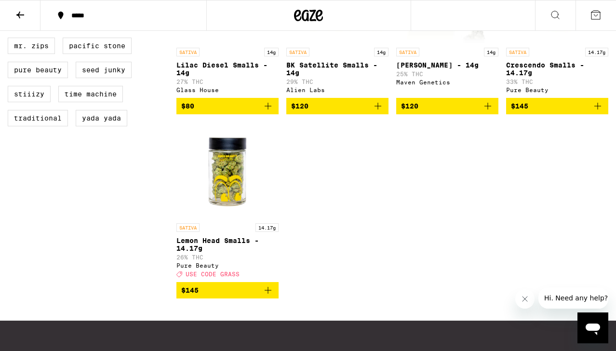
scroll to position [711, 0]
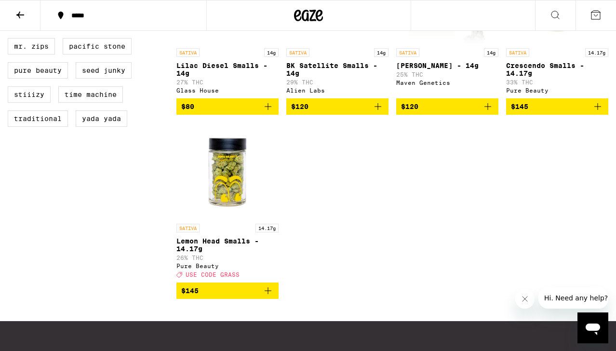
click at [560, 57] on div "SATIVA 14.17g" at bounding box center [557, 52] width 102 height 9
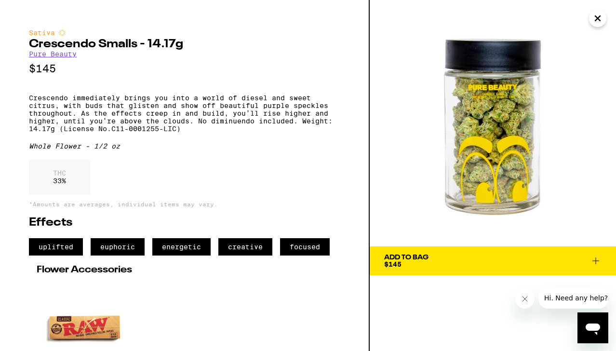
click at [599, 18] on icon "Close" at bounding box center [598, 18] width 12 height 14
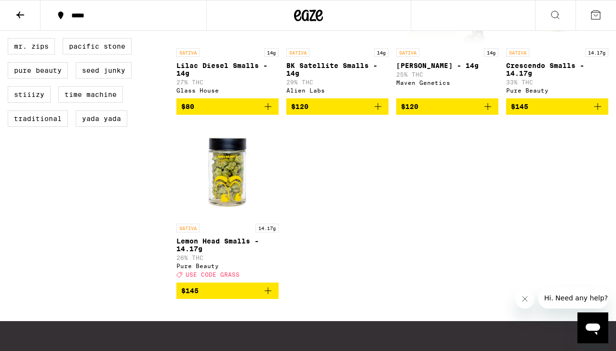
click at [230, 213] on img "Open page for Lemon Head Smalls - 14.17g from Pure Beauty" at bounding box center [227, 170] width 96 height 96
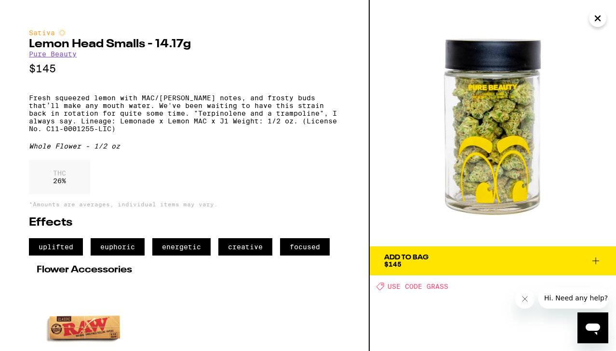
click at [598, 25] on icon "Close" at bounding box center [598, 18] width 12 height 14
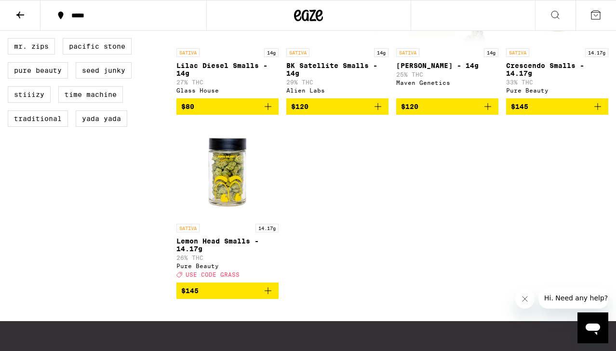
click at [559, 77] on p "Crescendo Smalls - 14.17g" at bounding box center [557, 69] width 102 height 15
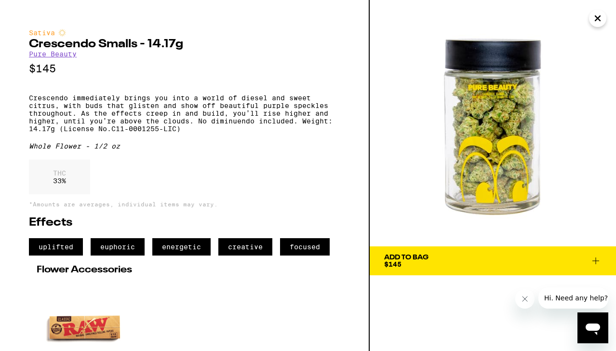
scroll to position [109, 0]
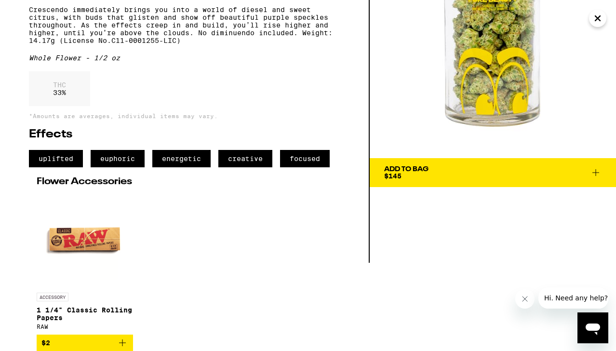
click at [602, 18] on icon "Close" at bounding box center [598, 18] width 12 height 14
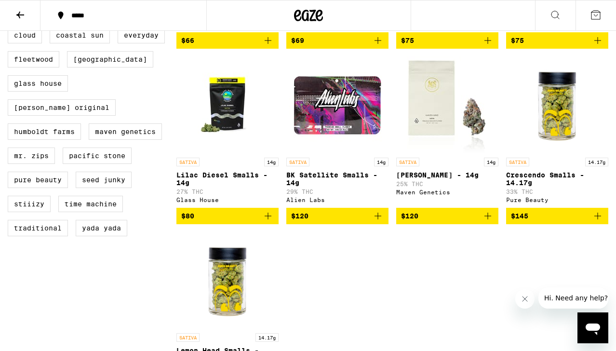
scroll to position [594, 0]
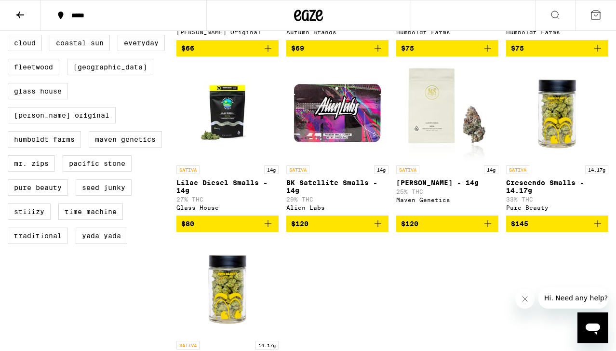
click at [570, 116] on img "Open page for Crescendo Smalls - 14.17g from Pure Beauty" at bounding box center [557, 112] width 96 height 96
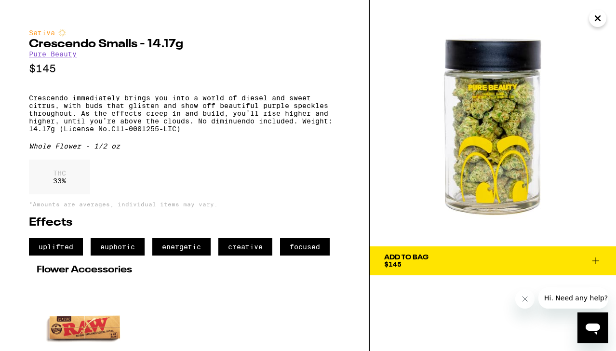
click at [484, 256] on span "Add To Bag $145" at bounding box center [492, 260] width 217 height 13
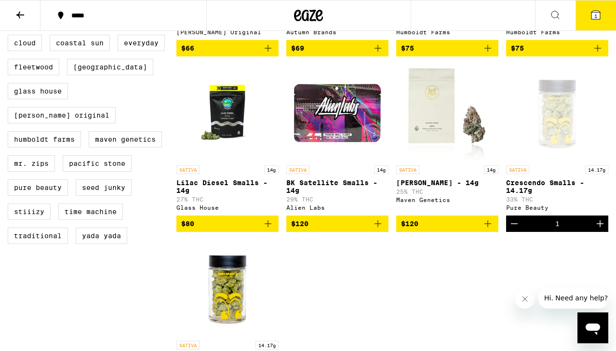
click at [596, 14] on span "1" at bounding box center [595, 16] width 3 height 6
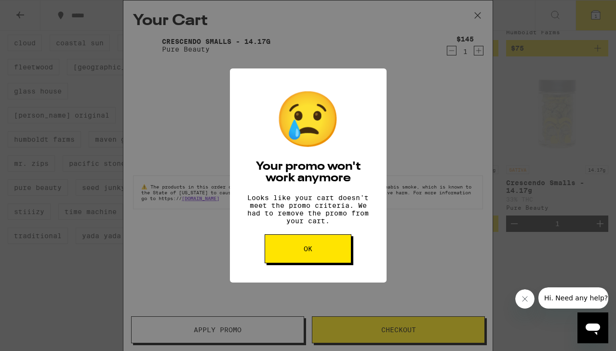
click at [340, 282] on div "😢 Your promo won't work anymore Looks like your cart doesn't meet the promo cri…" at bounding box center [308, 175] width 157 height 214
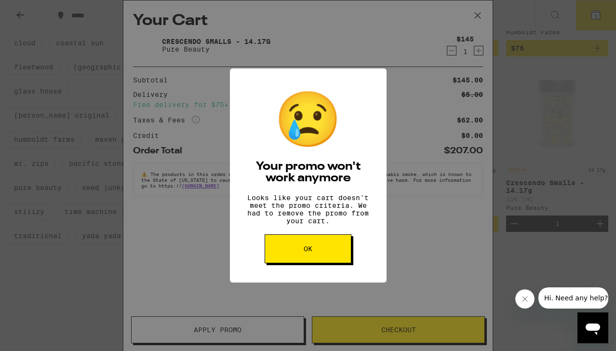
click at [325, 263] on button "OK" at bounding box center [308, 248] width 87 height 29
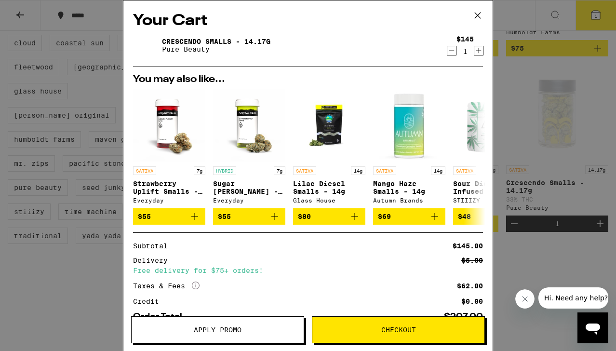
click at [476, 17] on icon at bounding box center [477, 15] width 14 height 14
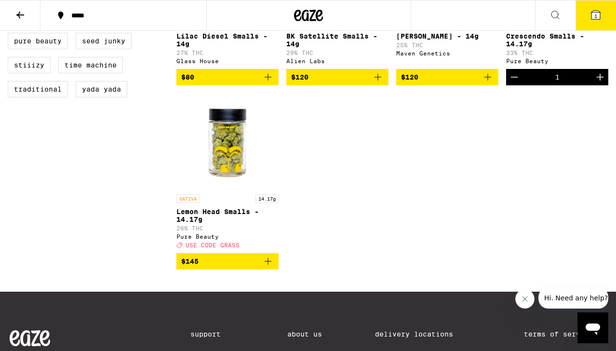
scroll to position [749, 0]
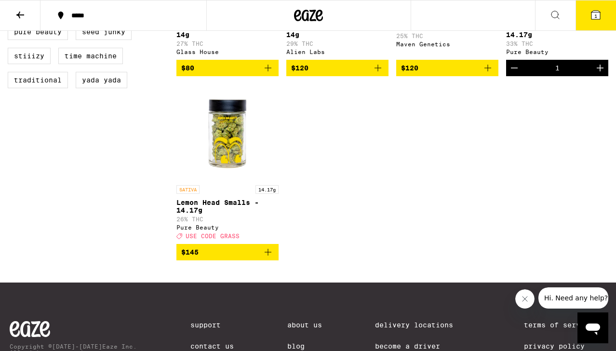
click at [228, 258] on span "$145" at bounding box center [227, 252] width 93 height 12
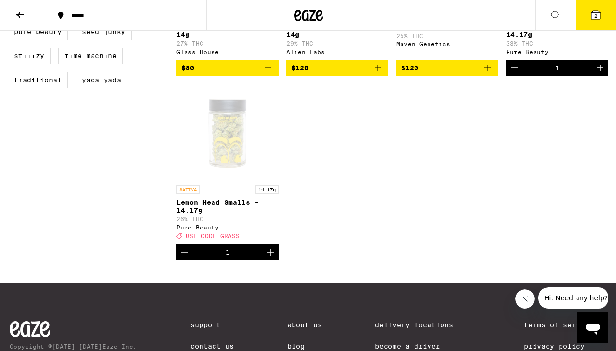
click at [219, 132] on div "Open page for Lemon Head Smalls - 14.17g from Pure Beauty" at bounding box center [227, 132] width 96 height 96
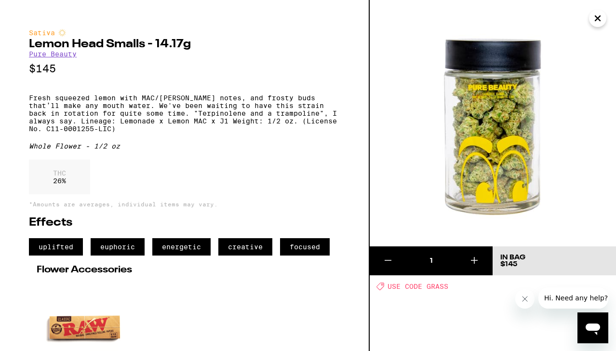
click at [596, 21] on icon "Close" at bounding box center [597, 18] width 5 height 5
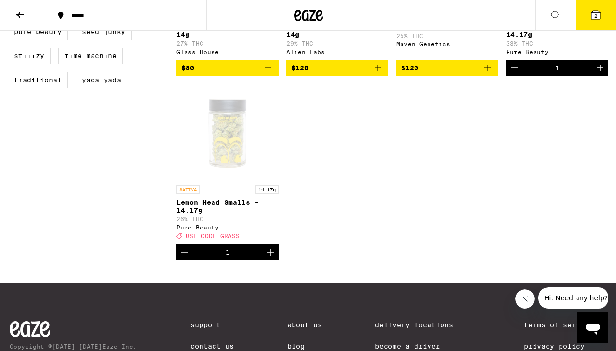
click at [595, 18] on span "2" at bounding box center [595, 16] width 3 height 6
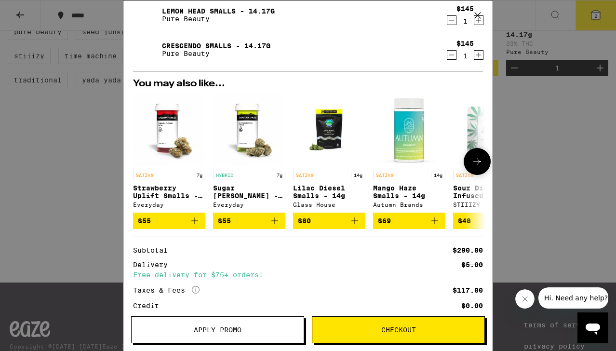
scroll to position [31, 0]
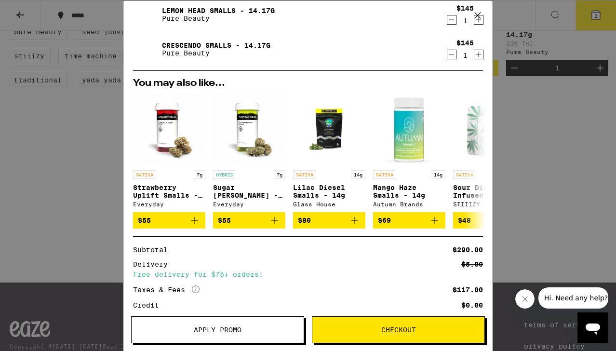
click at [452, 55] on icon "Decrement" at bounding box center [451, 55] width 9 height 12
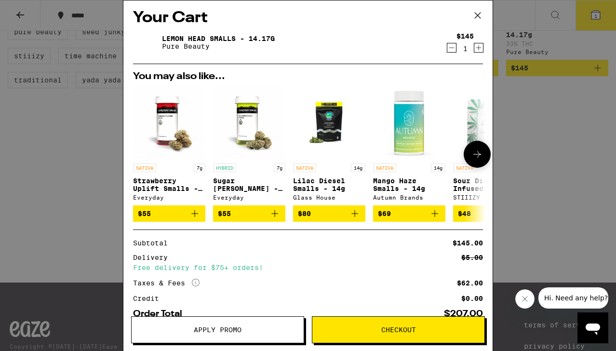
scroll to position [0, 0]
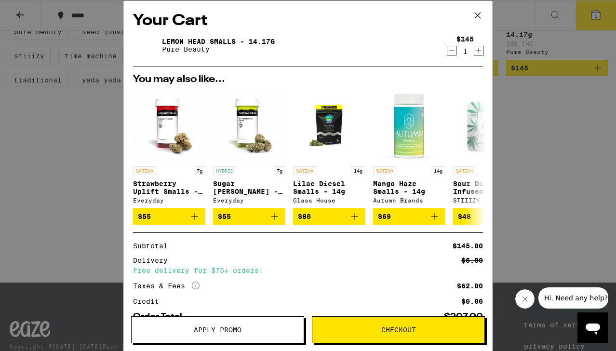
click at [240, 329] on span "Apply Promo" at bounding box center [218, 329] width 48 height 7
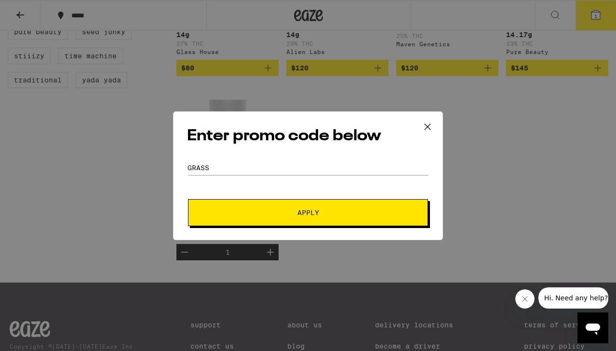
click at [229, 213] on span "Apply" at bounding box center [307, 212] width 173 height 7
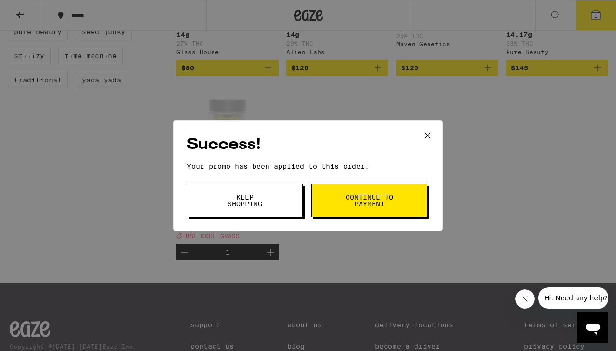
click at [236, 209] on button "Keep Shopping" at bounding box center [245, 201] width 116 height 34
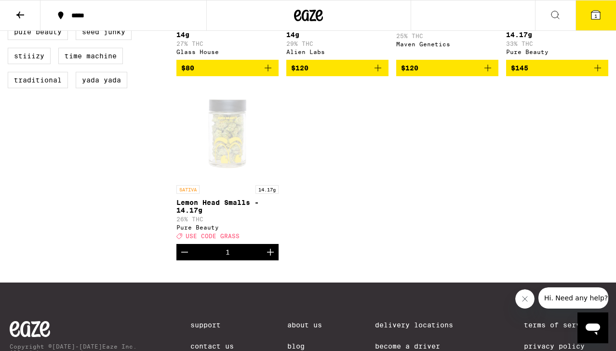
click at [598, 19] on icon at bounding box center [595, 15] width 9 height 9
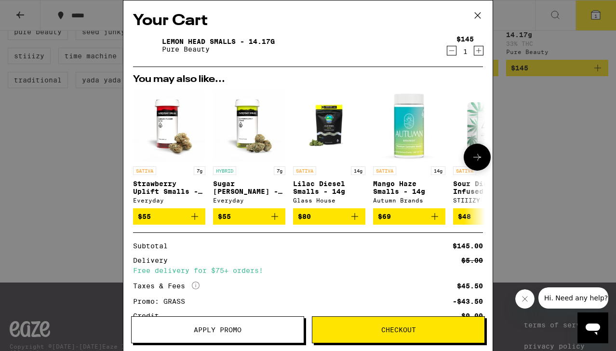
scroll to position [80, 0]
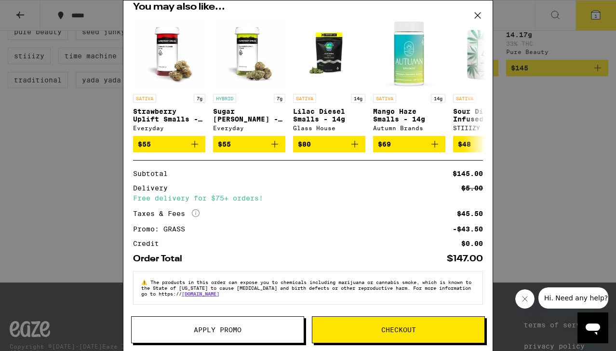
click at [356, 331] on span "Checkout" at bounding box center [398, 329] width 172 height 7
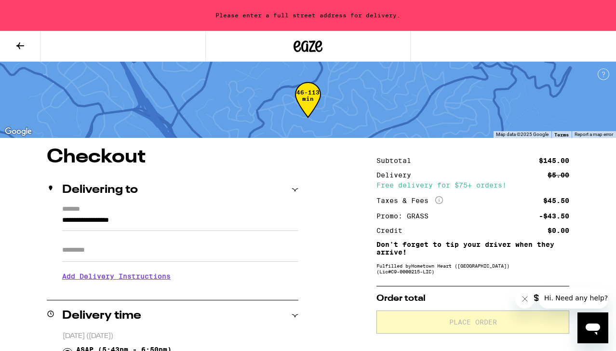
drag, startPoint x: 183, startPoint y: 221, endPoint x: -11, endPoint y: 181, distance: 197.8
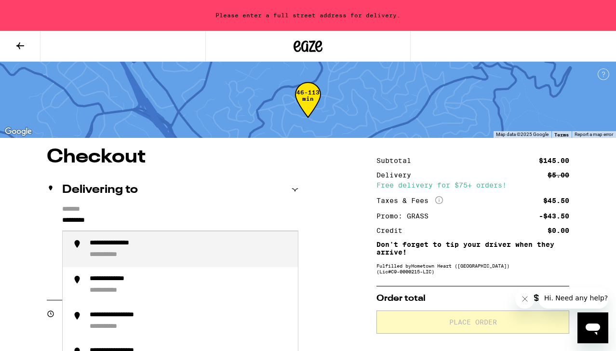
click at [105, 241] on div "**********" at bounding box center [125, 243] width 70 height 9
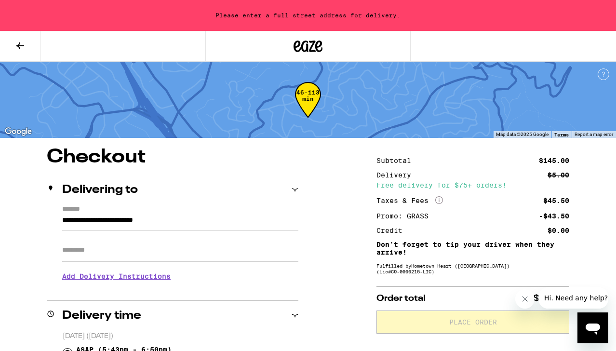
type input "**********"
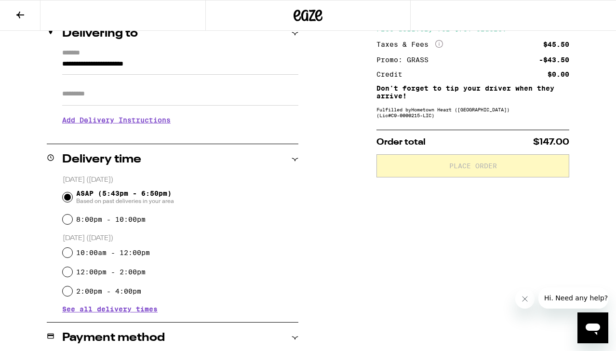
scroll to position [149, 0]
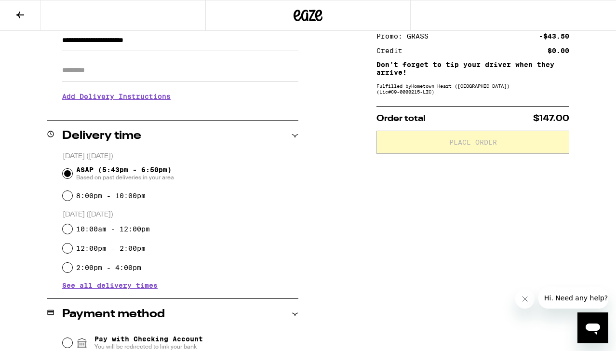
click at [67, 175] on input "ASAP (5:43pm - 6:50pm) Based on past deliveries in your area" at bounding box center [68, 174] width 10 height 10
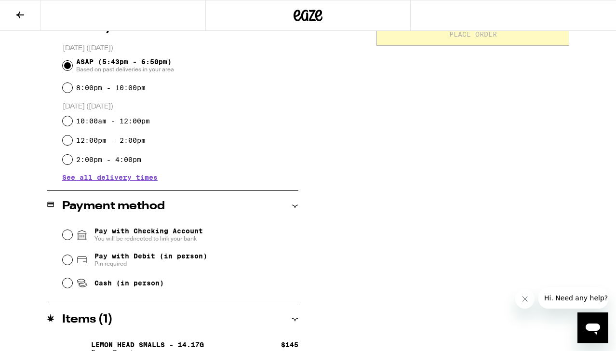
scroll to position [276, 0]
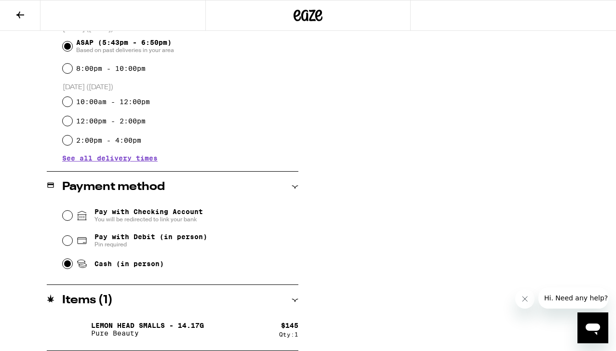
click at [64, 264] on input "Cash (in person)" at bounding box center [68, 264] width 10 height 10
radio input "true"
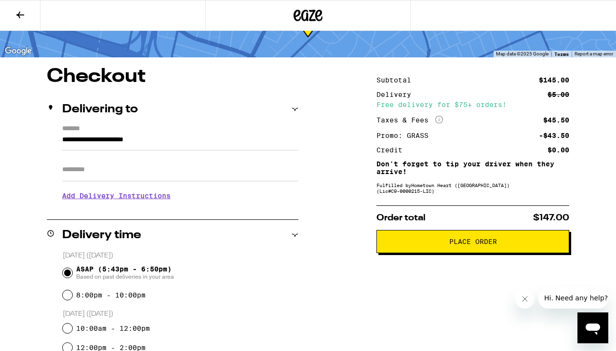
scroll to position [51, 0]
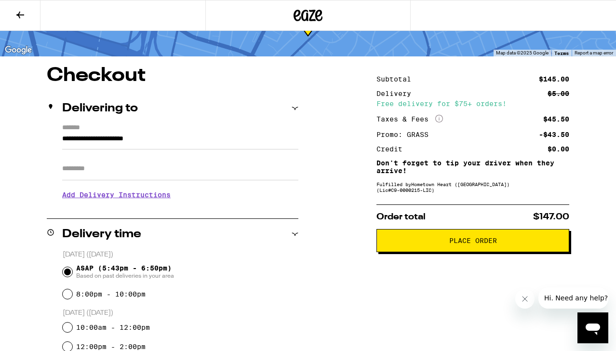
click at [202, 129] on label "*******" at bounding box center [180, 128] width 236 height 9
click at [202, 133] on input "**********" at bounding box center [180, 141] width 236 height 16
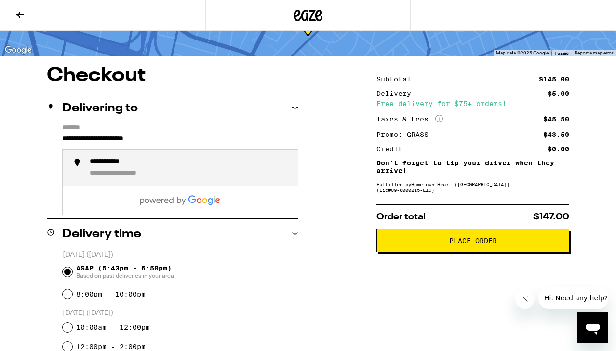
click at [198, 166] on div "**********" at bounding box center [190, 168] width 200 height 21
type input "**********"
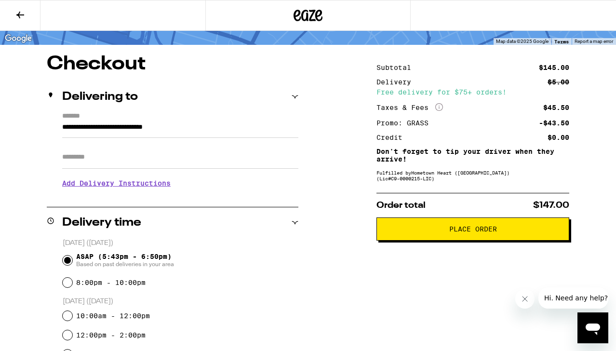
scroll to position [72, 0]
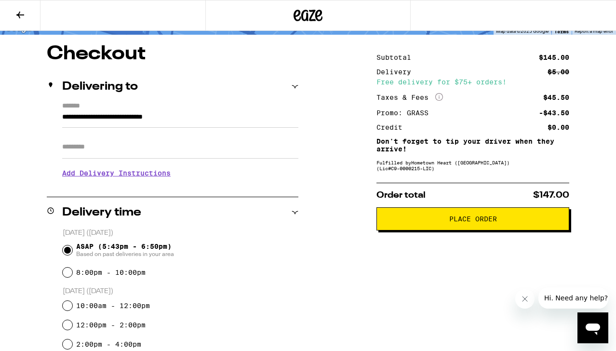
click at [423, 222] on span "Place Order" at bounding box center [473, 218] width 176 height 7
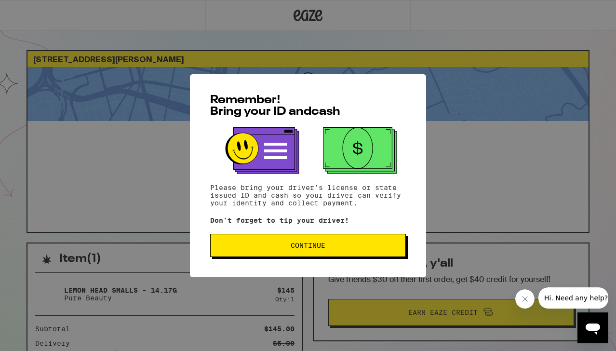
click at [343, 257] on button "Continue" at bounding box center [308, 245] width 196 height 23
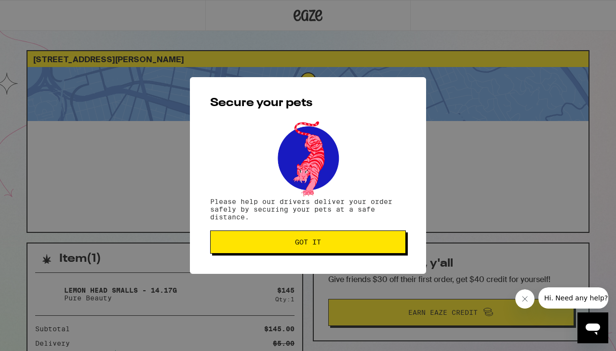
click at [336, 252] on button "Got it" at bounding box center [308, 241] width 196 height 23
